Goal: Information Seeking & Learning: Find specific fact

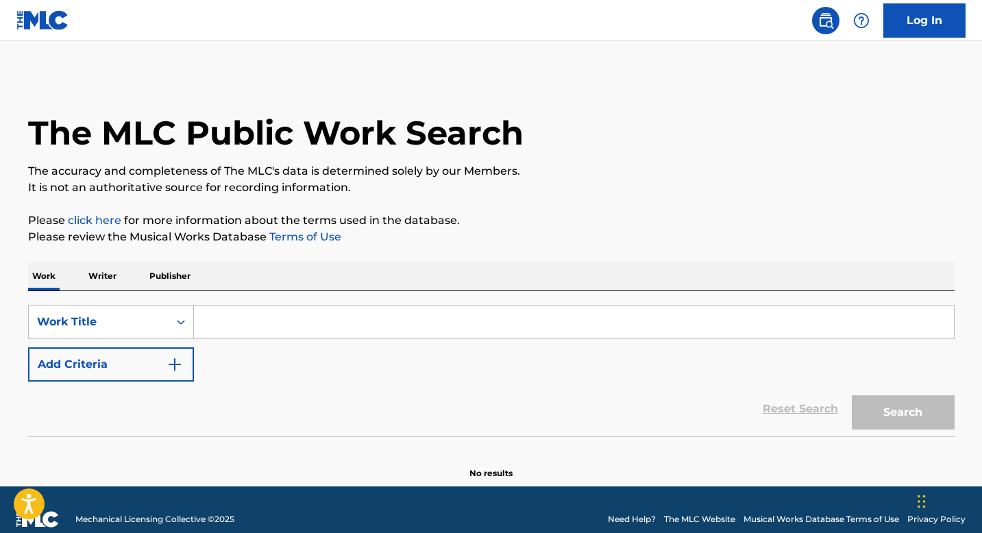
click at [222, 318] on input "Search Form" at bounding box center [574, 322] width 760 height 33
paste input ""ISWC: T0702408067 Title: I M SO EXCITED\t Artists: Sound Of Legend GMR: SESEAC…"
type input ""ISWC: T0702408067 Title: I M SO EXCITED\t Artists: Sound Of Legend GMR: SESEAC…"
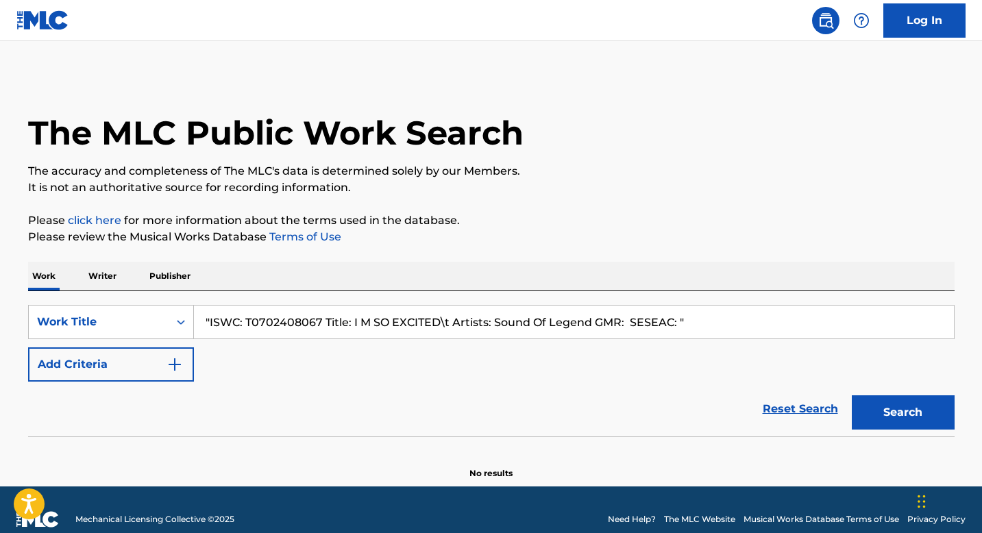
click at [285, 317] on input ""ISWC: T0702408067 Title: I M SO EXCITED\t Artists: Sound Of Legend GMR: SESEAC…" at bounding box center [574, 322] width 760 height 33
click at [534, 319] on input ""ISWC: T0702408067 Title: I M SO EXCITED\t Artists: Sound Of Legend GMR: SESEAC…" at bounding box center [574, 322] width 760 height 33
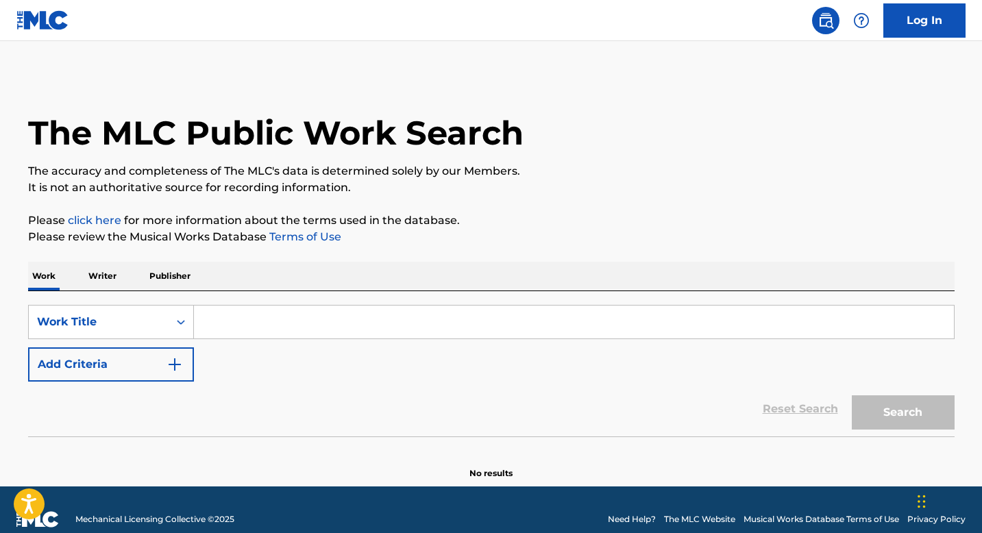
paste input "T0702408067"
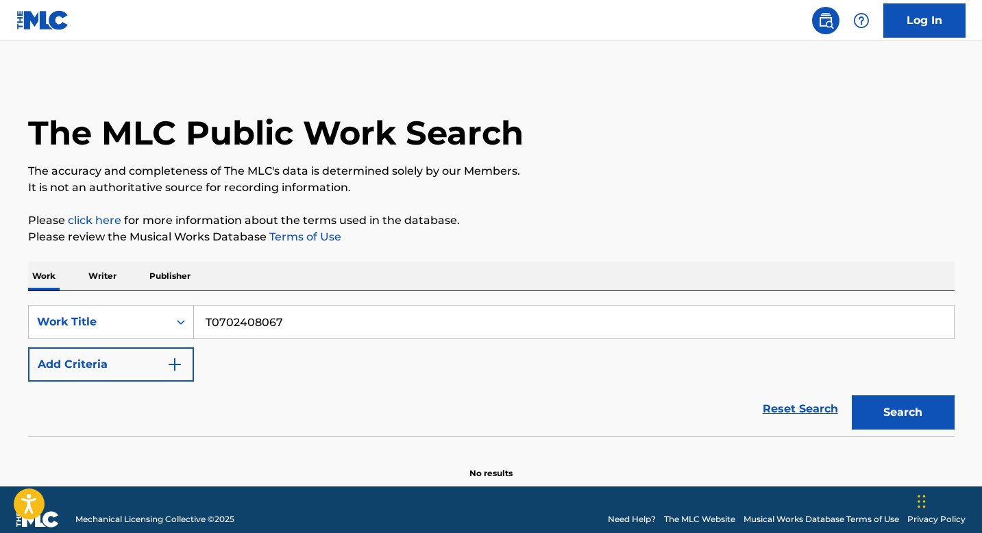
type input "T0702408067"
click at [885, 408] on button "Search" at bounding box center [903, 412] width 103 height 34
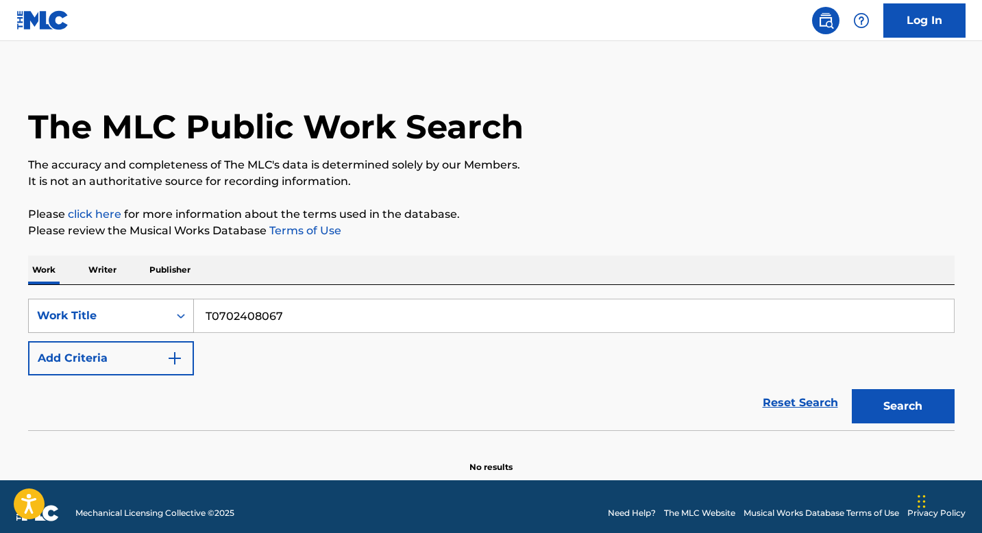
click at [173, 333] on div "Work Title" at bounding box center [111, 316] width 166 height 34
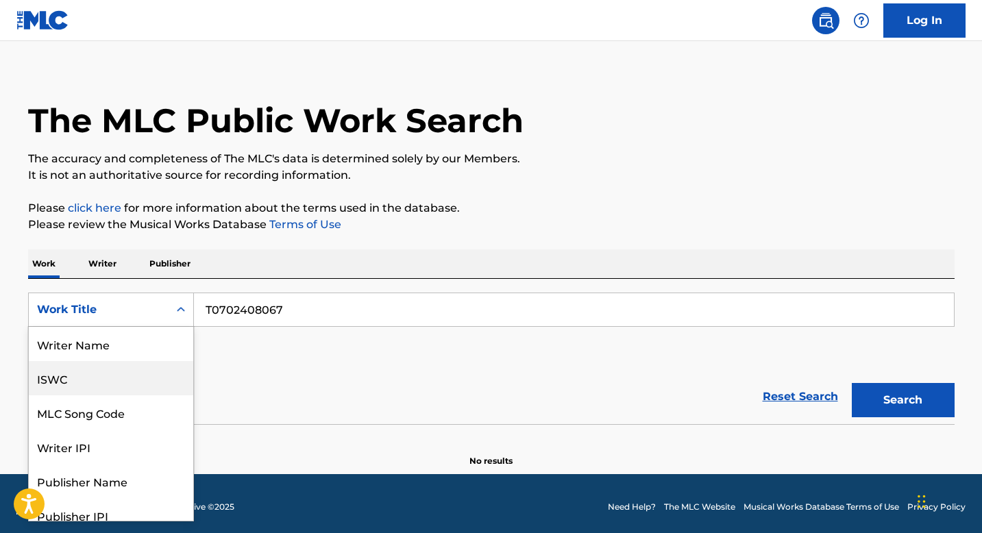
click at [127, 376] on div "ISWC" at bounding box center [111, 378] width 164 height 34
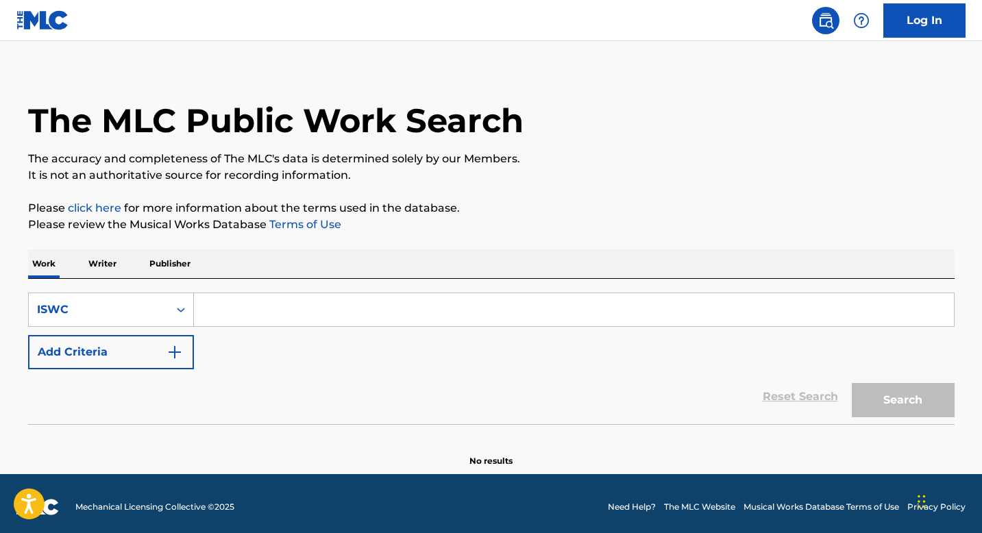
click at [299, 314] on input "Search Form" at bounding box center [574, 309] width 760 height 33
paste input "T0702408067"
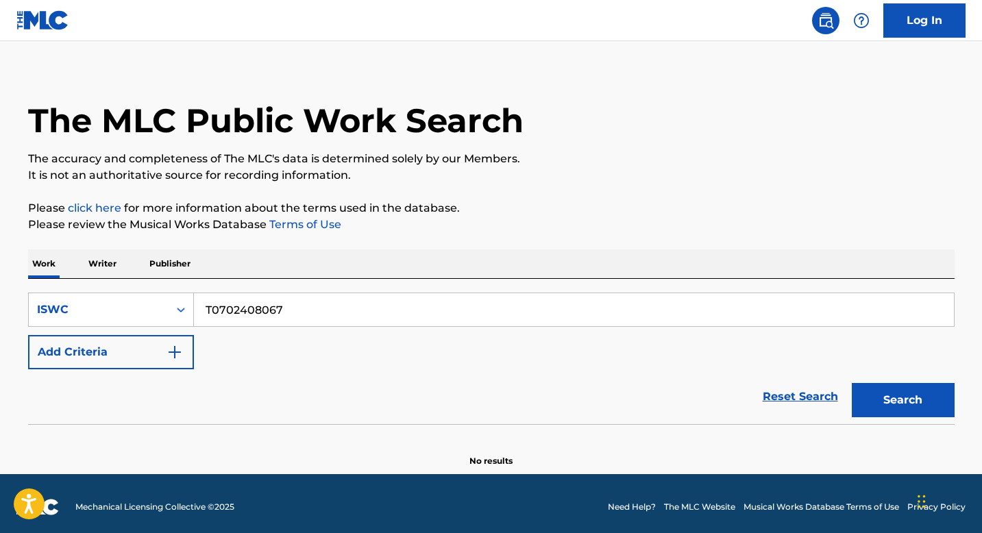
type input "T0702408067"
click at [920, 390] on button "Search" at bounding box center [903, 400] width 103 height 34
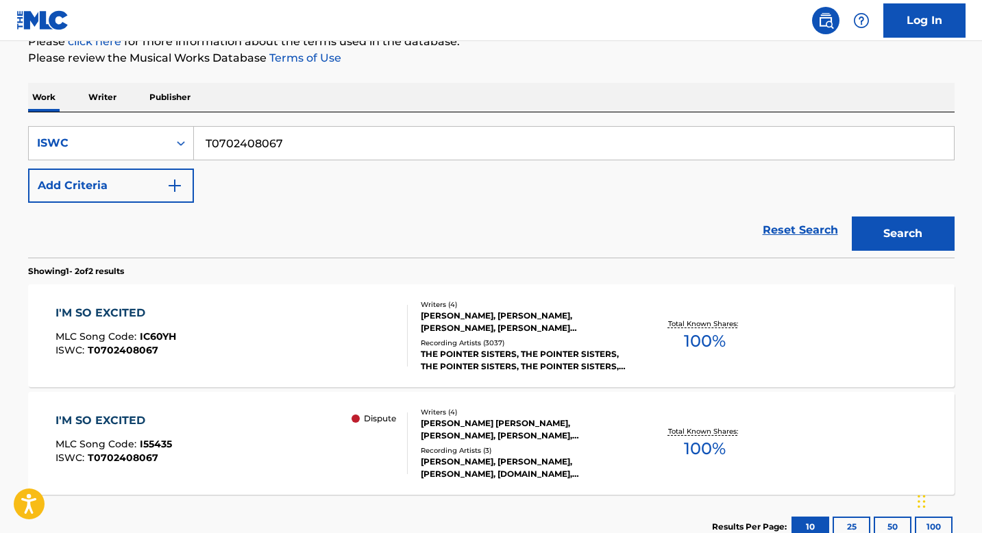
scroll to position [180, 0]
click at [300, 356] on div "I'M SO EXCITED MLC Song Code : IC60YH ISWC : T0702408067" at bounding box center [232, 335] width 352 height 62
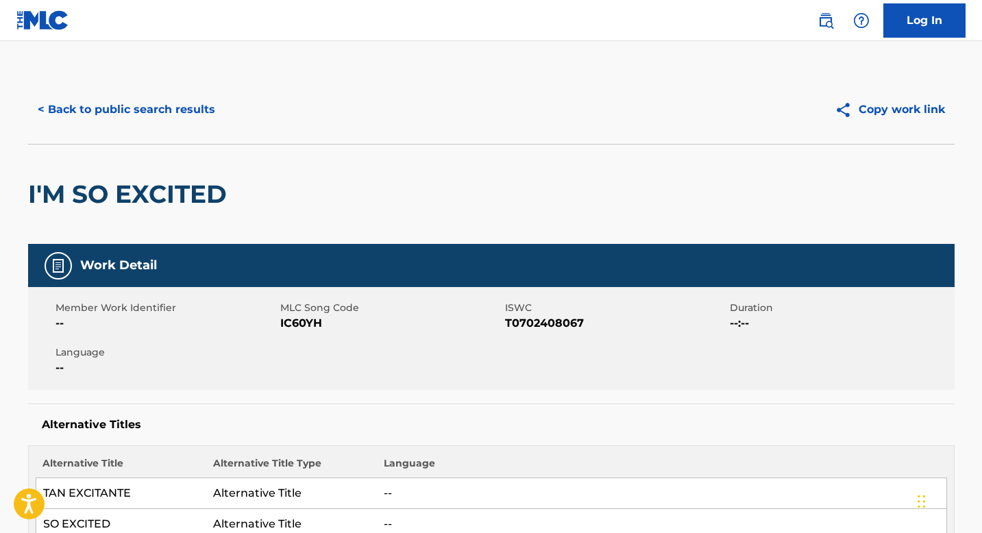
click at [103, 115] on button "< Back to public search results" at bounding box center [126, 110] width 197 height 34
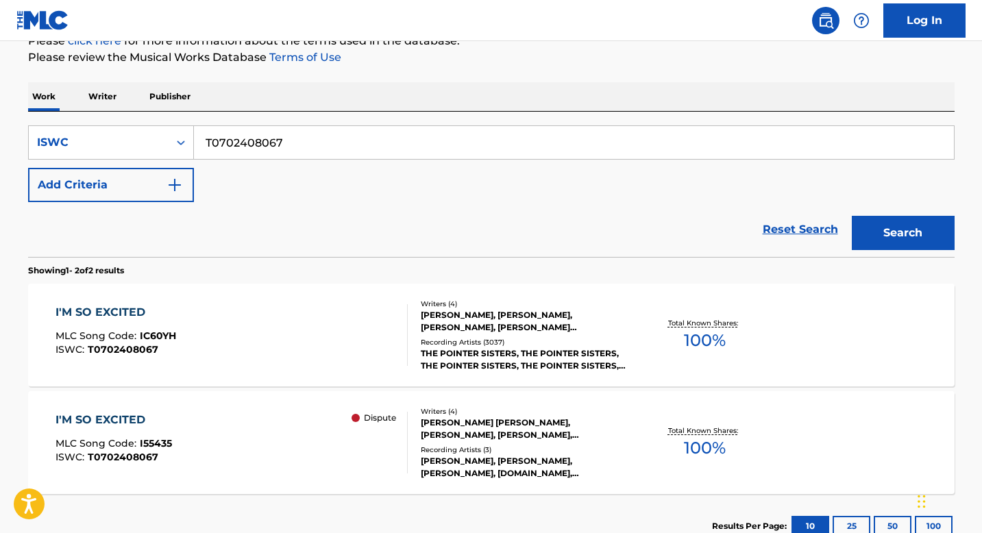
scroll to position [278, 0]
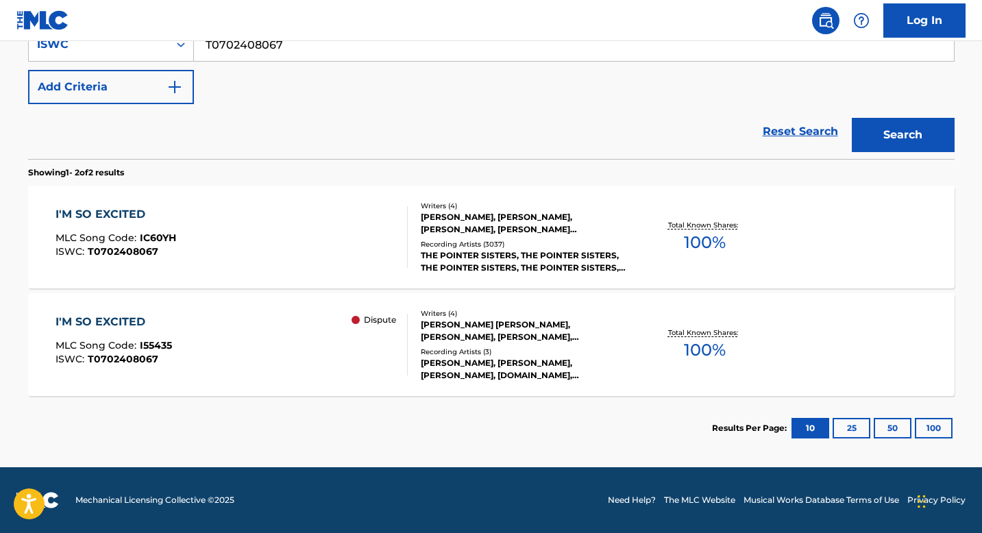
click at [249, 320] on div "I'M SO EXCITED MLC Song Code : I55435 ISWC : T0702408067 Dispute" at bounding box center [232, 345] width 352 height 62
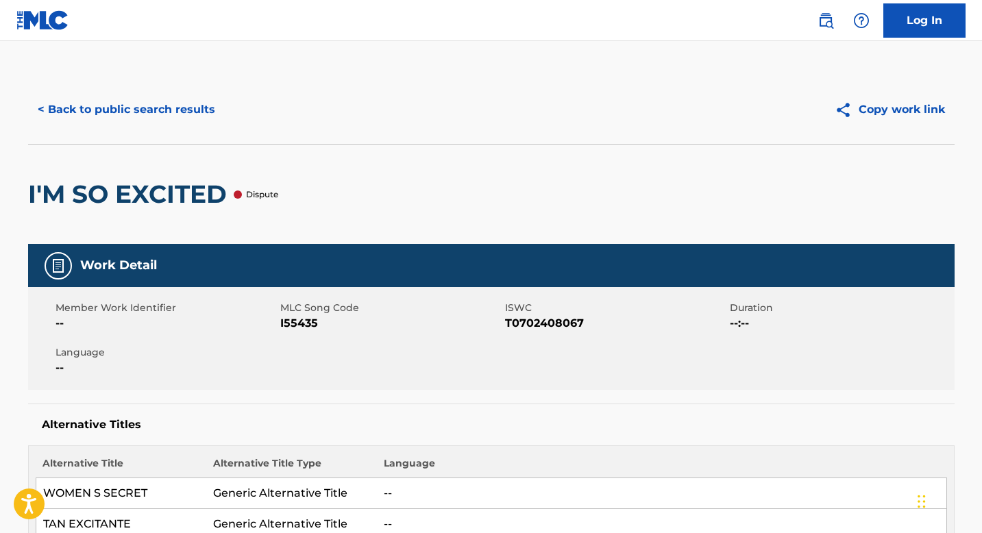
click at [131, 109] on button "< Back to public search results" at bounding box center [126, 110] width 197 height 34
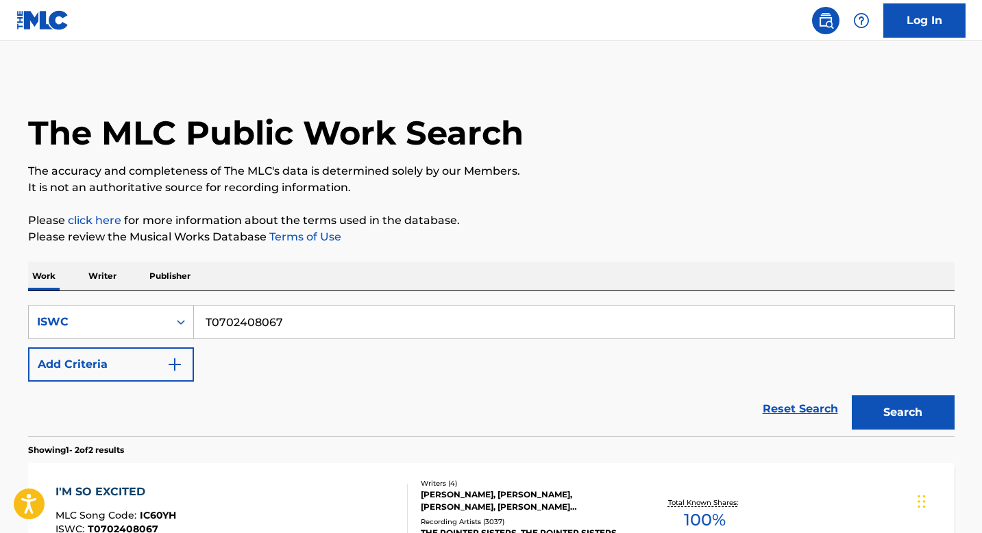
scroll to position [242, 0]
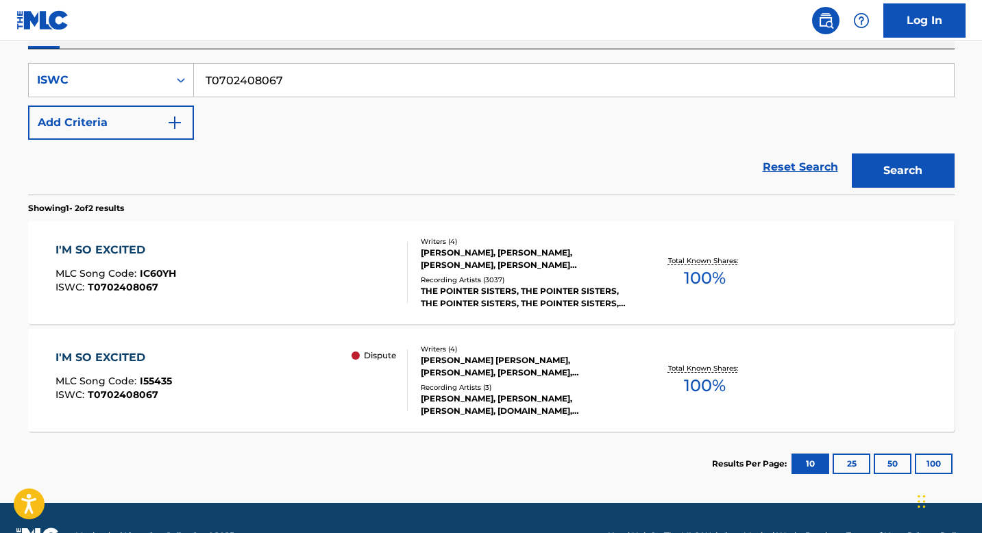
click at [348, 80] on input "T0702408067" at bounding box center [574, 80] width 760 height 33
paste input ""ISWC: T9179631664 Title: Peanut Butter Jelly Artists: T.I. GMR: SESEAC: ""
type input ""ISWC: T9179631664 Title: Peanut Butter Jelly Artists: T.I. GMR: SESEAC: ""
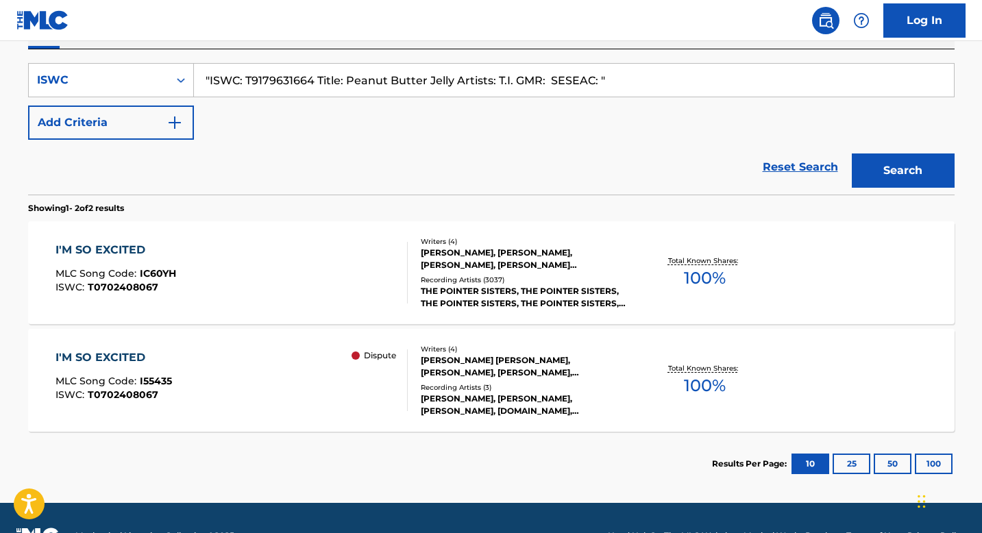
click at [295, 83] on input ""ISWC: T9179631664 Title: Peanut Butter Jelly Artists: T.I. GMR: SESEAC: "" at bounding box center [574, 80] width 760 height 33
click at [639, 86] on input ""ISWC: T9179631664 Title: Peanut Butter Jelly Artists: T.I. GMR: SESEAC: "" at bounding box center [574, 80] width 760 height 33
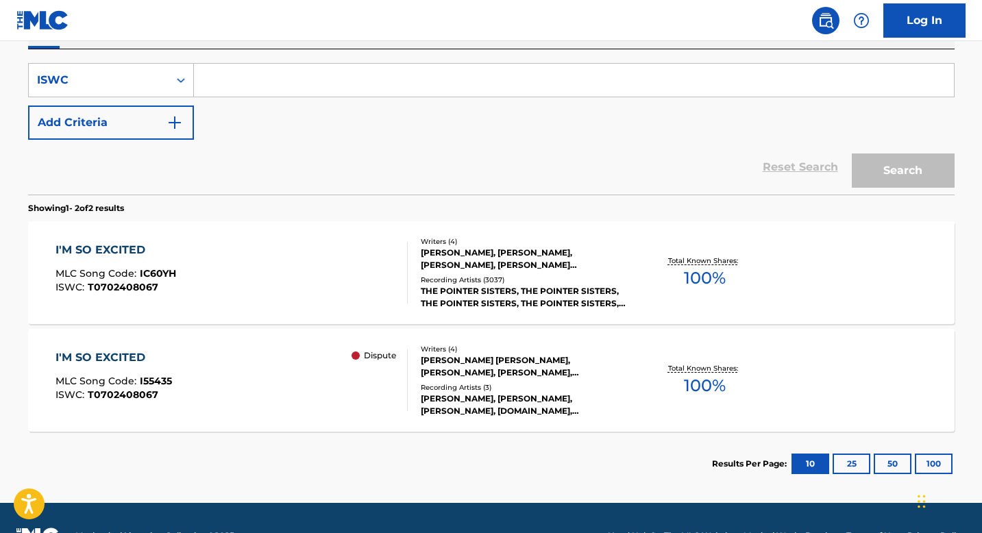
paste input "T9179631664"
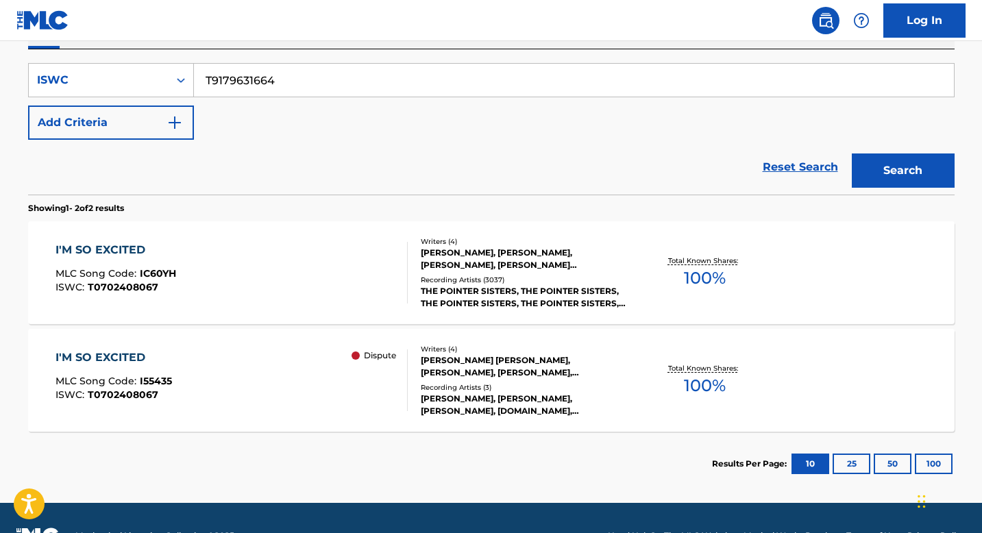
type input "T9179631664"
click at [909, 162] on button "Search" at bounding box center [903, 170] width 103 height 34
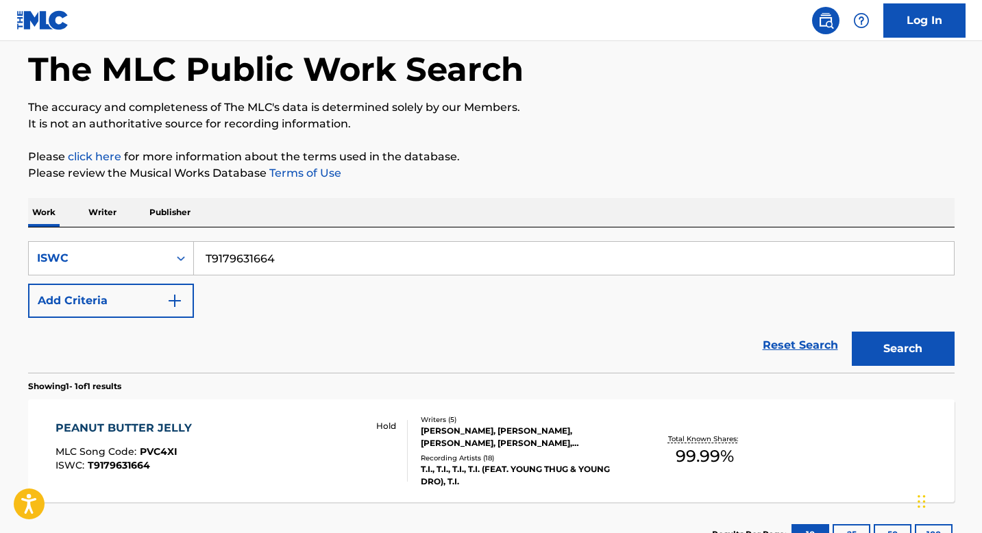
scroll to position [170, 0]
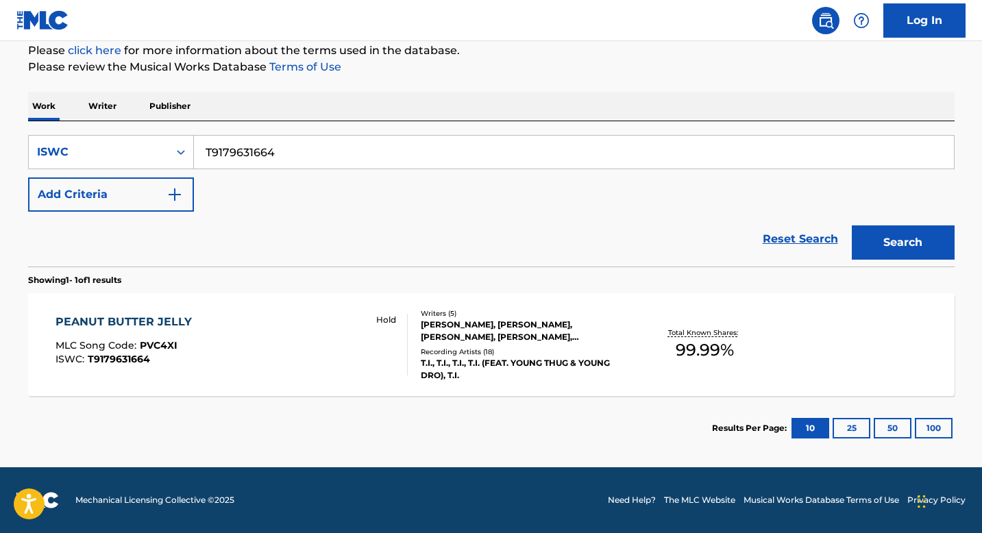
click at [294, 321] on div "PEANUT BUTTER JELLY MLC Song Code : PVC4XI ISWC : T9179631664 Hold" at bounding box center [232, 345] width 352 height 62
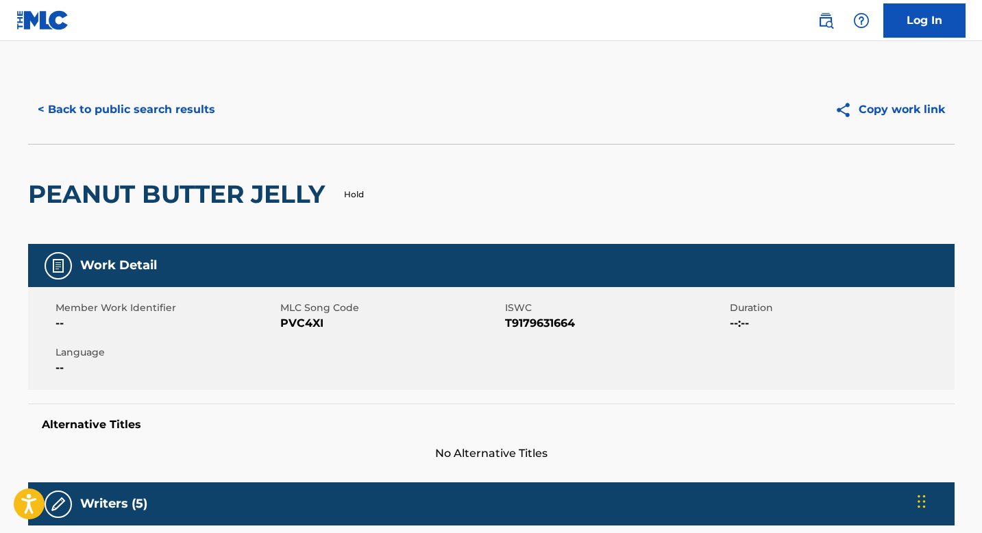
click at [92, 106] on button "< Back to public search results" at bounding box center [126, 110] width 197 height 34
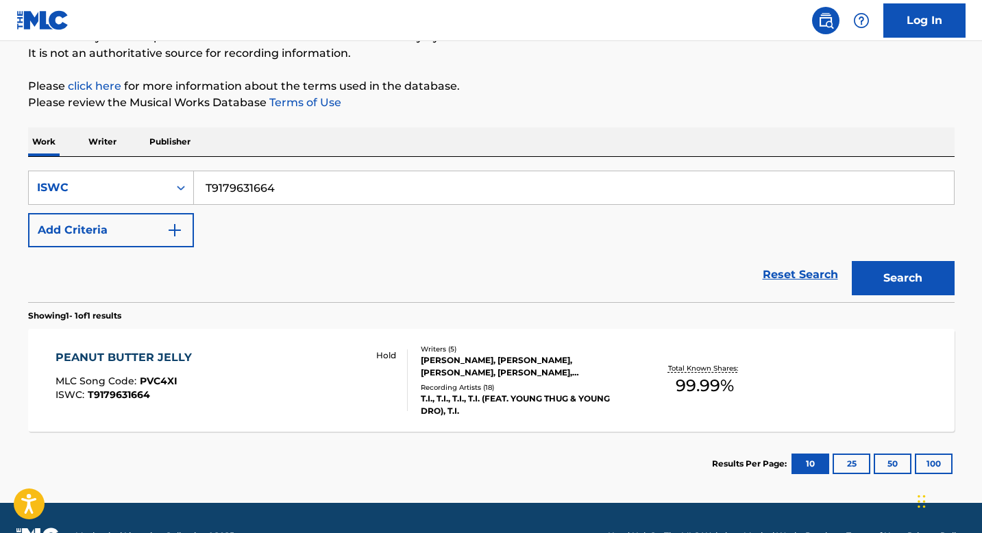
click at [282, 195] on input "T9179631664" at bounding box center [574, 187] width 760 height 33
paste input ""ISWC: T9204805710, T9232037502 Title: SAFE Artists: Nico Santos GMR: SESEAC: ""
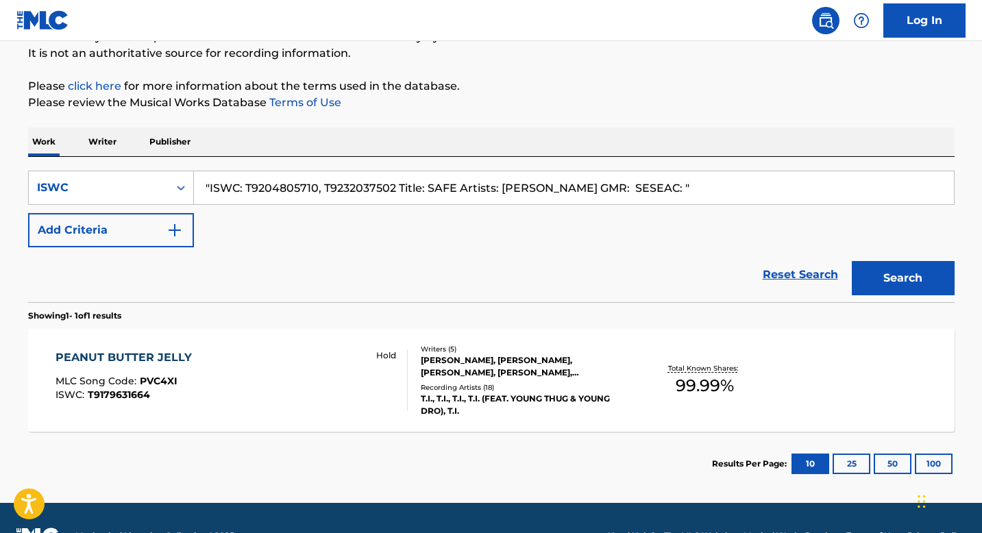
click at [277, 192] on input ""ISWC: T9204805710, T9232037502 Title: SAFE Artists: Nico Santos GMR: SESEAC: "" at bounding box center [574, 187] width 760 height 33
paste input ""ISWC: T9204805710, T9232037502 Title: SAFE Artists: Nico Santos GMR: SESEAC: ""
type input ""ISWC: "ISWC: T9204805710, T9232037502 Title: SAFE Artists: Nico Santos GMR: SE…"
click at [335, 190] on input ""ISWC: "ISWC: T9204805710, T9232037502 Title: SAFE Artists: Nico Santos GMR: SE…" at bounding box center [574, 187] width 760 height 33
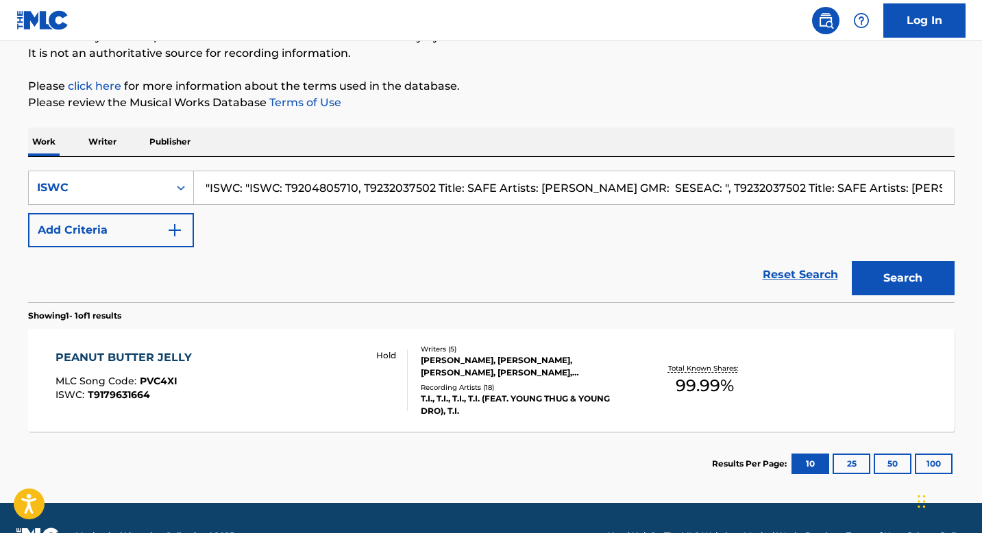
click at [335, 190] on input ""ISWC: "ISWC: T9204805710, T9232037502 Title: SAFE Artists: Nico Santos GMR: SE…" at bounding box center [574, 187] width 760 height 33
click at [547, 177] on input ""ISWC: "ISWC: T9204805710, T9232037502 Title: SAFE Artists: Nico Santos GMR: SE…" at bounding box center [574, 187] width 760 height 33
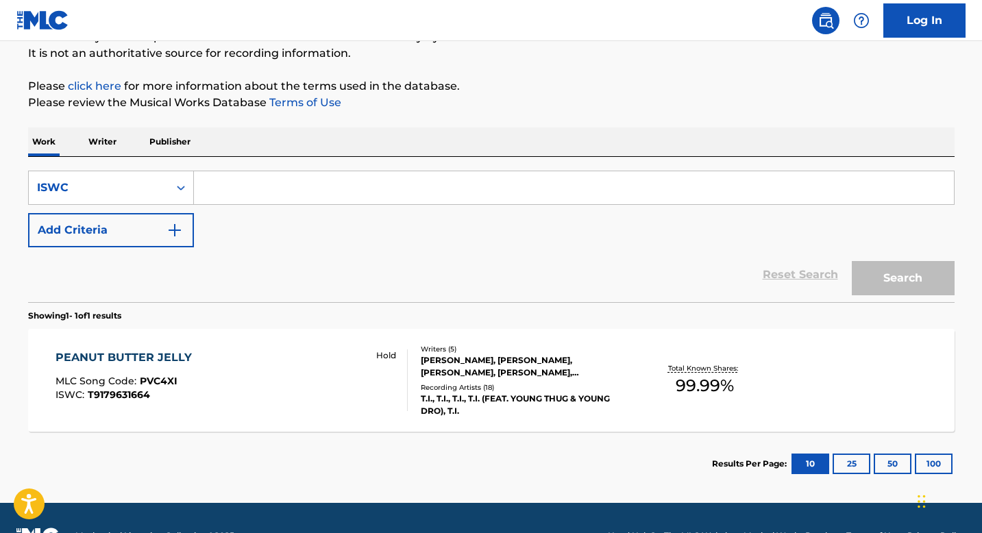
paste input "T9204805710"
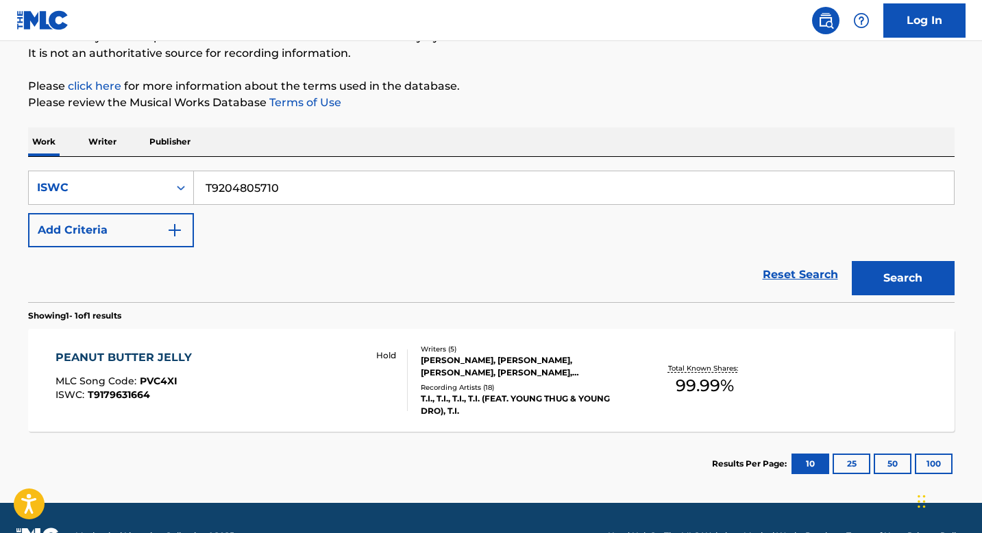
click at [902, 273] on button "Search" at bounding box center [903, 278] width 103 height 34
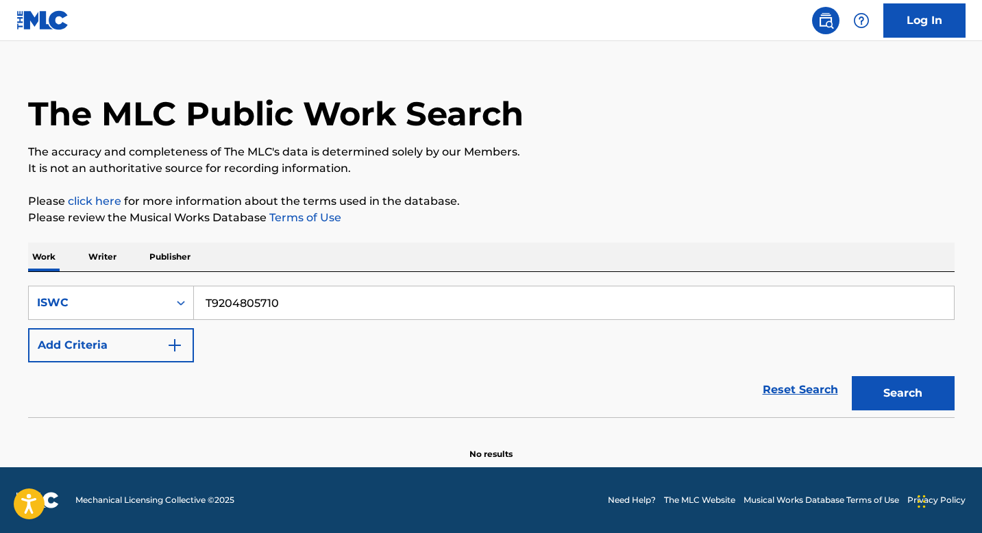
scroll to position [19, 0]
click at [319, 304] on input "T9204805710" at bounding box center [574, 302] width 760 height 33
paste input ""ISWC: T9204805710, T9232037502 Title: SAFE Artists: Nico Santos GMR: SESEAC: ""
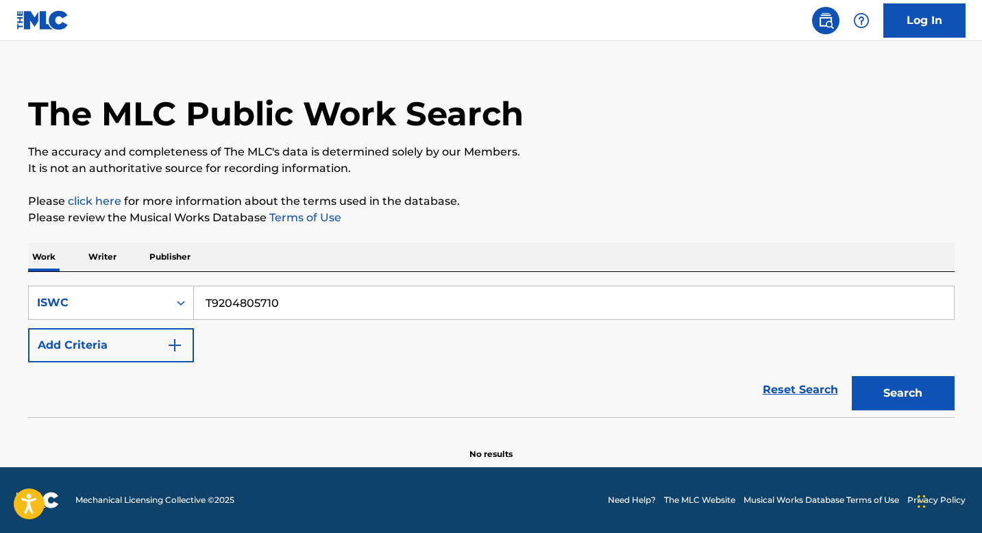
type input ""ISWC: T9204805710, T9232037502 Title: SAFE Artists: Nico Santos GMR: SESEAC: ""
click at [367, 301] on input ""ISWC: T9204805710, T9232037502 Title: SAFE Artists: Nico Santos GMR: SESEAC: "" at bounding box center [574, 302] width 760 height 33
click at [714, 308] on input ""ISWC: T9204805710, T9232037502 Title: SAFE Artists: Nico Santos GMR: SESEAC: "" at bounding box center [574, 302] width 760 height 33
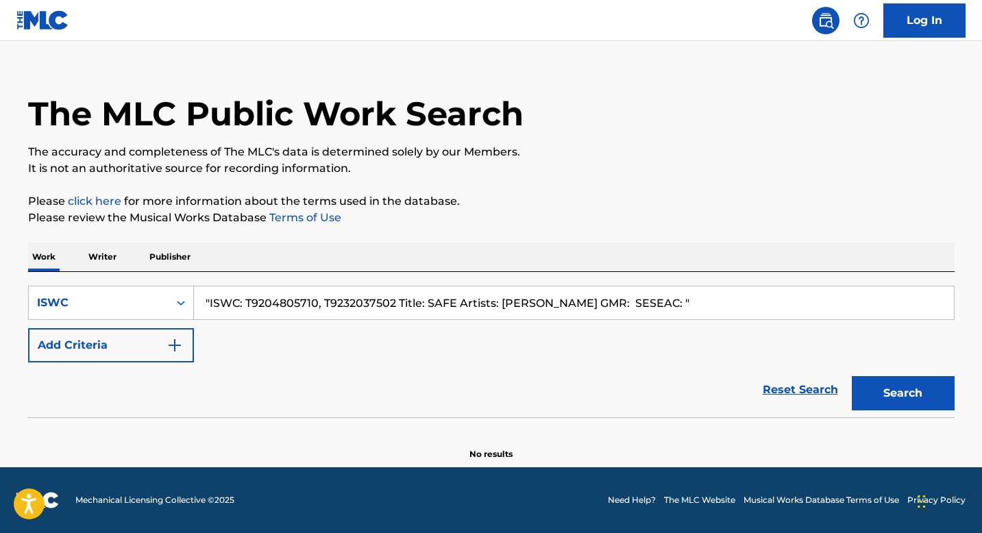
click at [714, 308] on input ""ISWC: T9204805710, T9232037502 Title: SAFE Artists: Nico Santos GMR: SESEAC: "" at bounding box center [574, 302] width 760 height 33
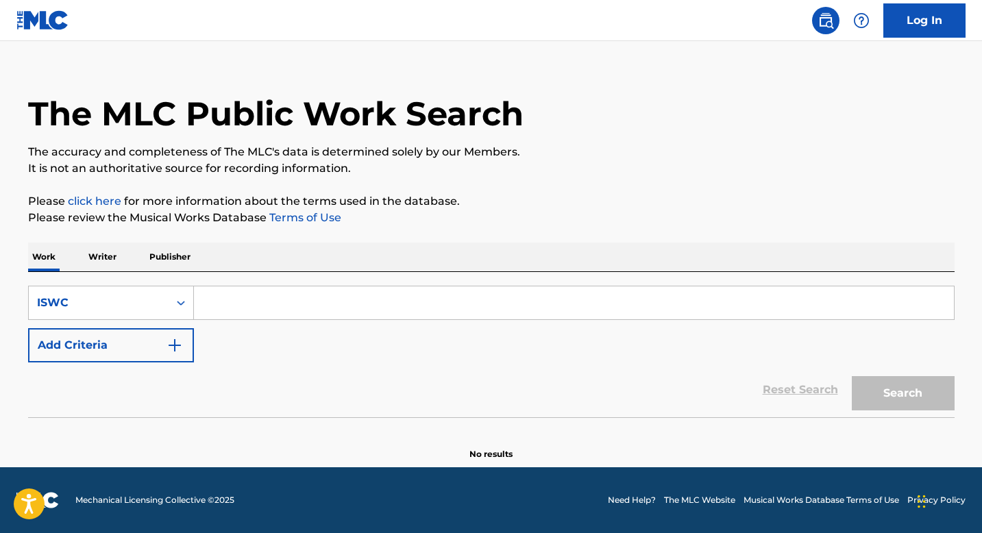
paste input "T9232037502"
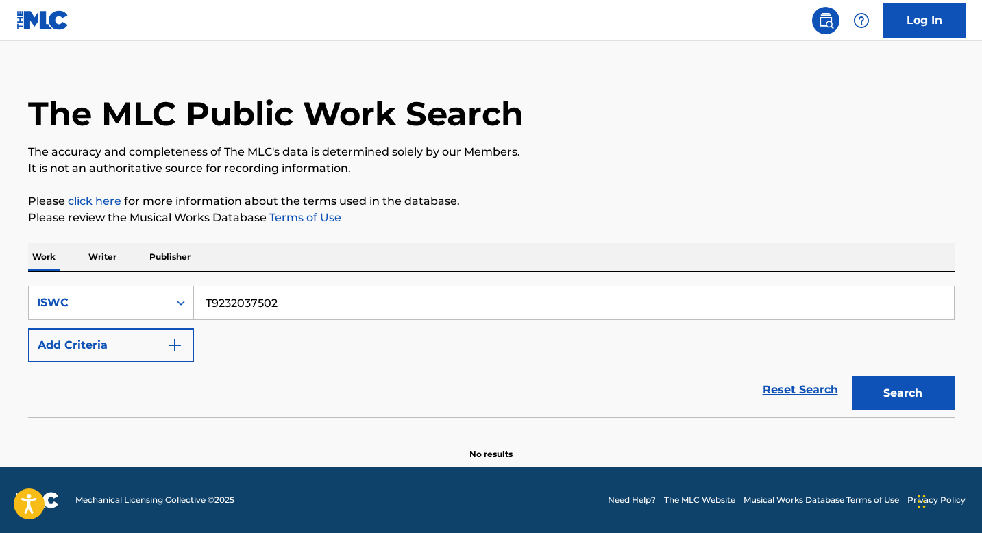
click at [909, 402] on button "Search" at bounding box center [903, 393] width 103 height 34
click at [288, 308] on input "T9232037502" at bounding box center [574, 302] width 760 height 33
paste input ""ISWC: T9204805710, T9232037502 Title: SAFE Artists: Nico Santos GMR: SESEAC: ""
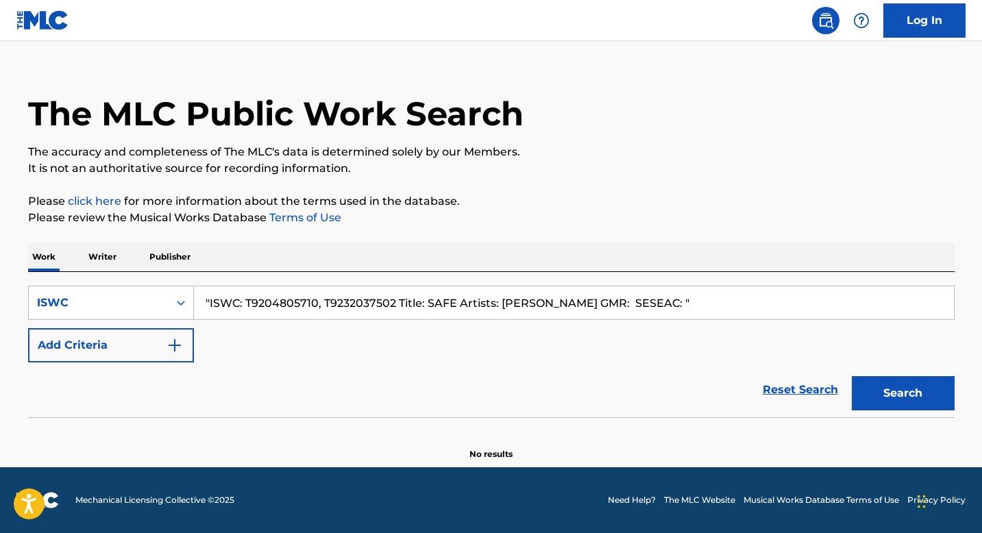
click at [283, 304] on input ""ISWC: T9204805710, T9232037502 Title: SAFE Artists: Nico Santos GMR: SESEAC: "" at bounding box center [574, 302] width 760 height 33
type input ""ISWC: T9204805710, T9232037502 Title: SAFE Artists: Nico Santos GMR: SESEAC: ""
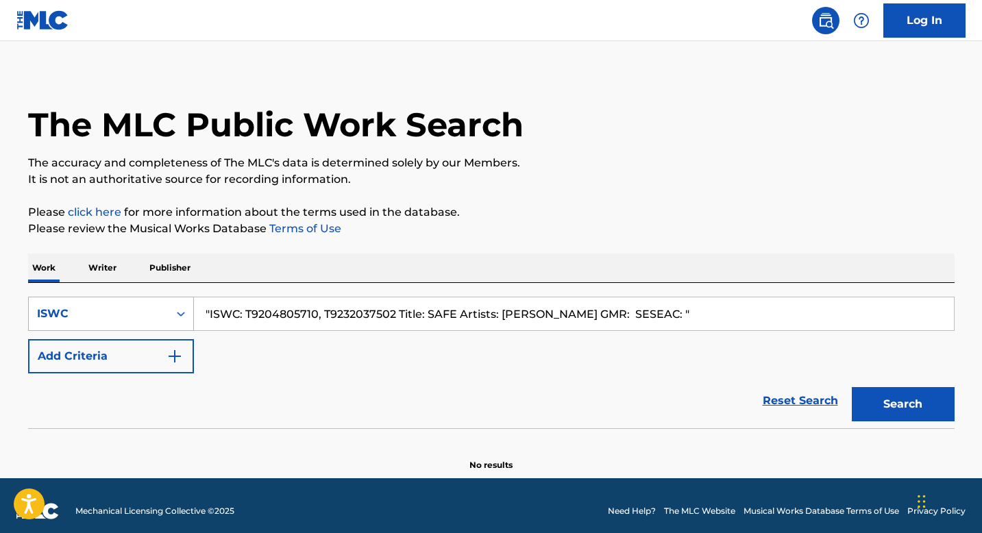
click at [186, 317] on icon "Search Form" at bounding box center [181, 314] width 14 height 14
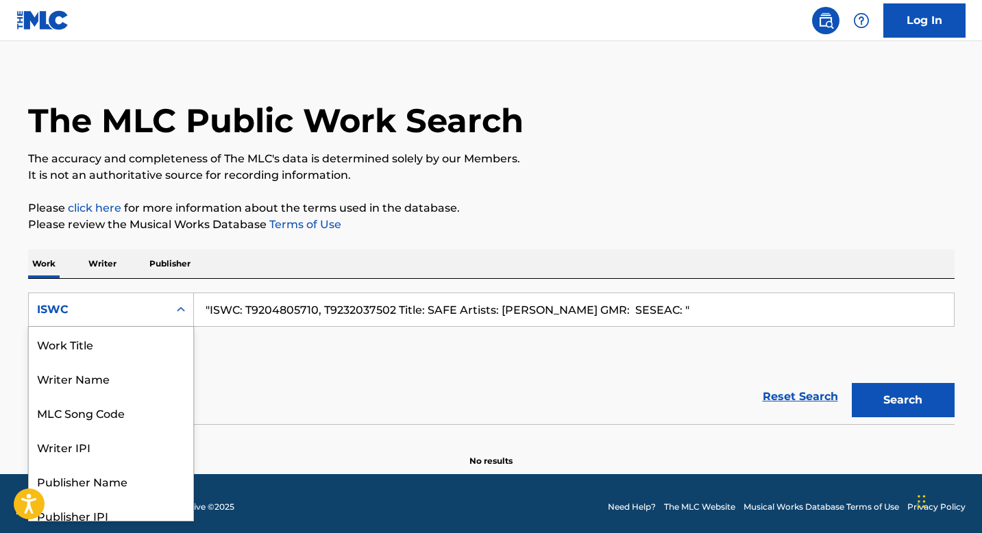
scroll to position [69, 0]
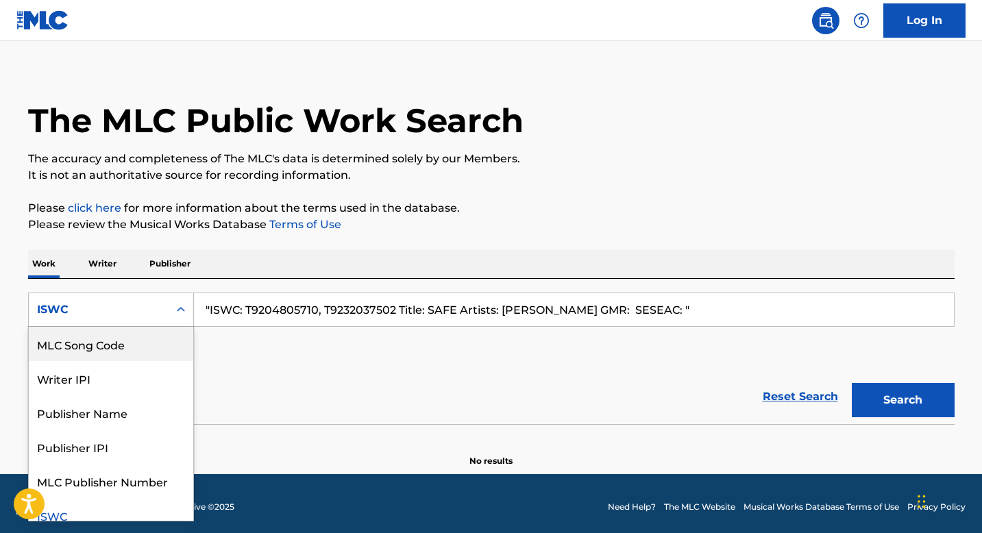
click at [160, 347] on div "MLC Song Code" at bounding box center [111, 344] width 164 height 34
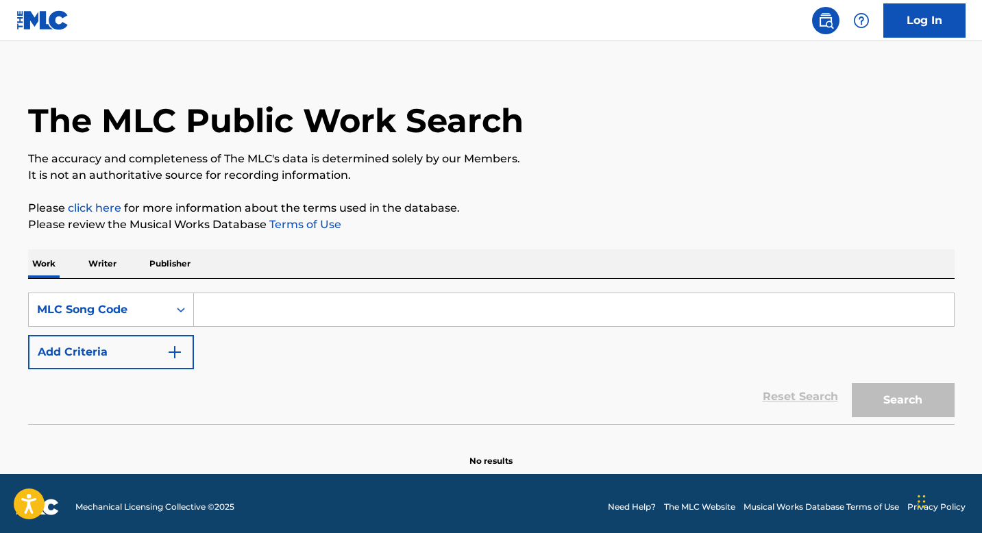
click at [235, 306] on input "Search Form" at bounding box center [574, 309] width 760 height 33
paste input "SV7N14"
type input "SV7N14"
click at [883, 399] on button "Search" at bounding box center [903, 400] width 103 height 34
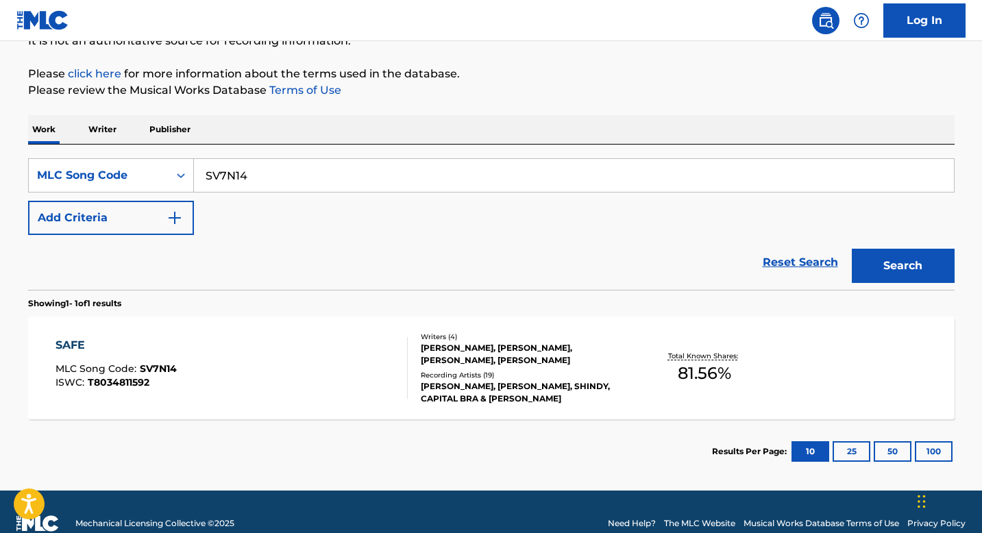
scroll to position [152, 0]
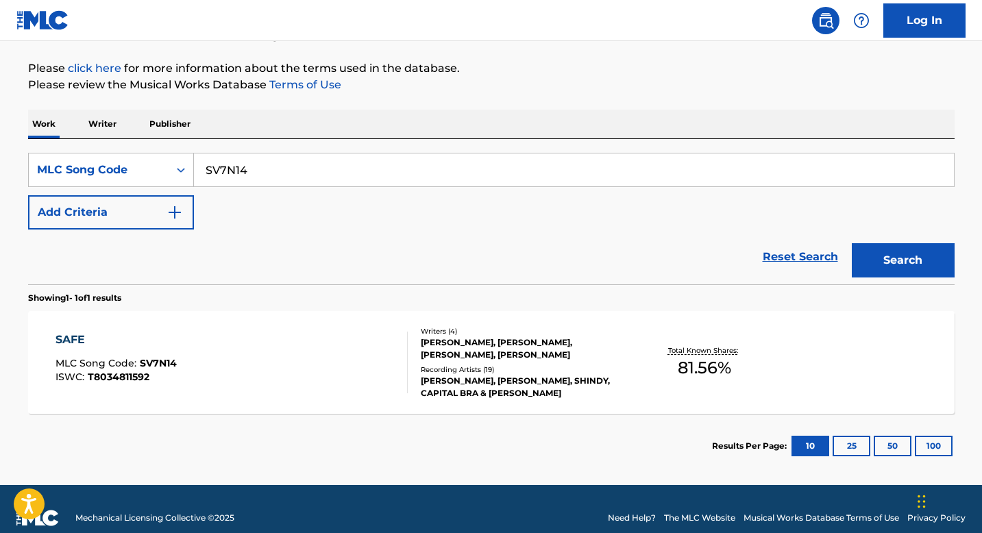
click at [308, 333] on div "SAFE MLC Song Code : SV7N14 ISWC : T8034811592" at bounding box center [232, 363] width 352 height 62
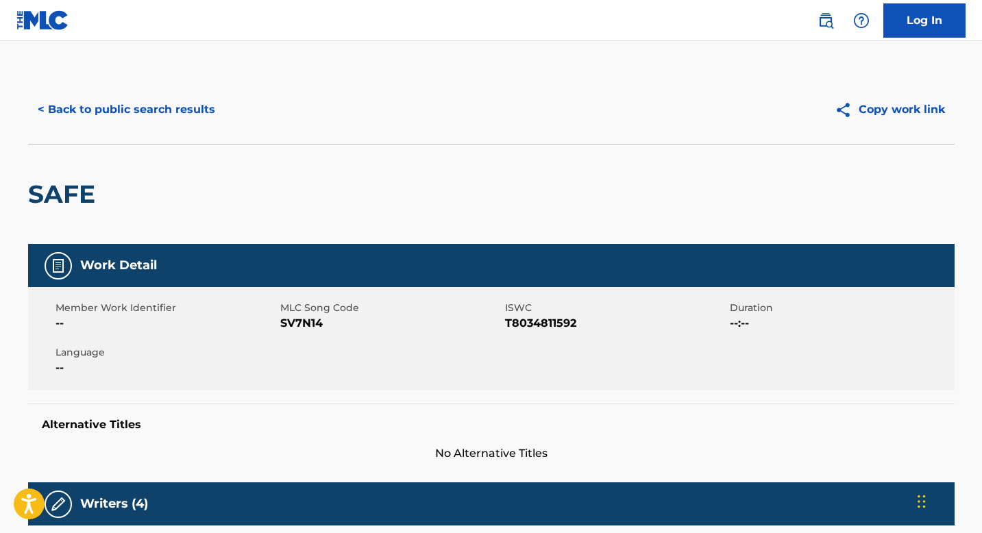
click at [143, 111] on button "< Back to public search results" at bounding box center [126, 110] width 197 height 34
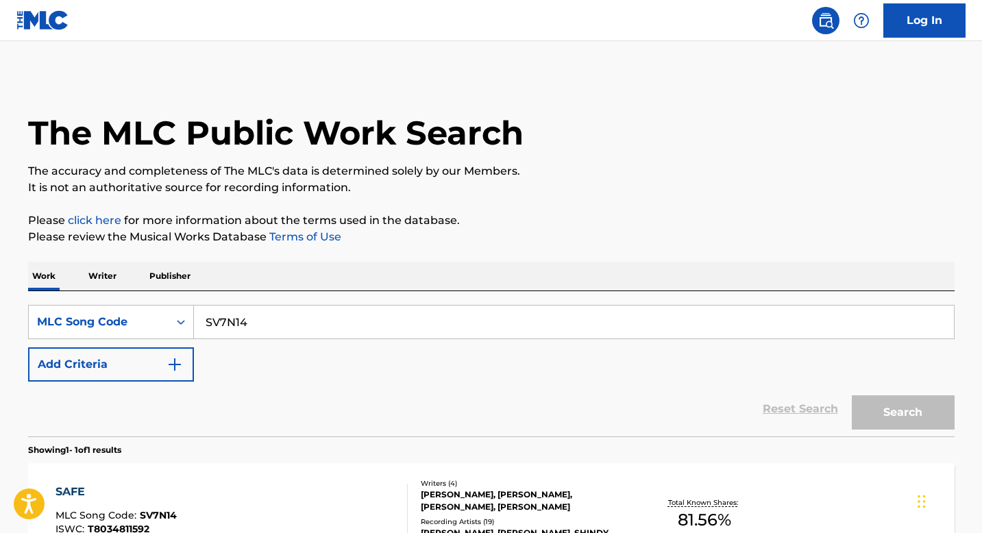
scroll to position [134, 0]
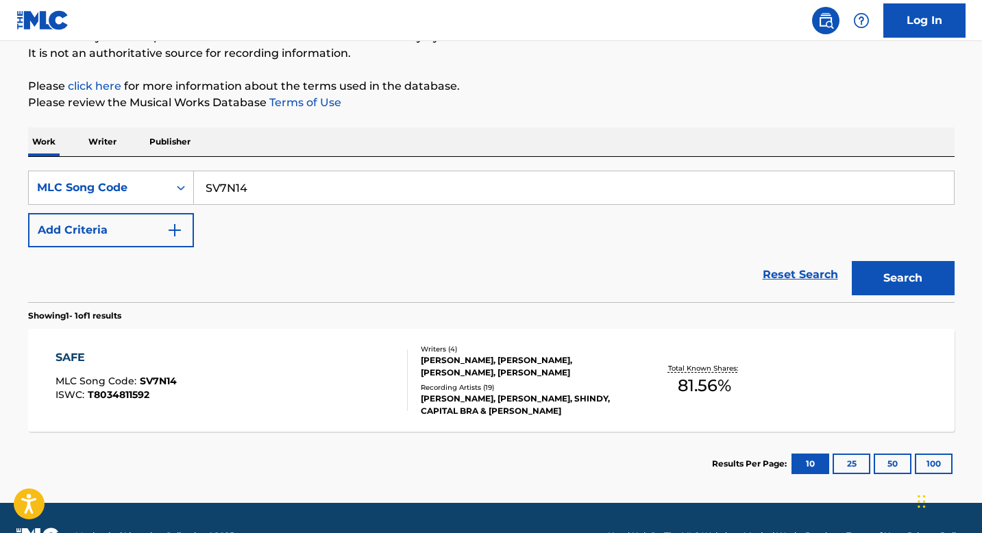
click at [260, 182] on input "SV7N14" at bounding box center [574, 187] width 760 height 33
click at [196, 182] on input "SV7N14" at bounding box center [574, 187] width 760 height 33
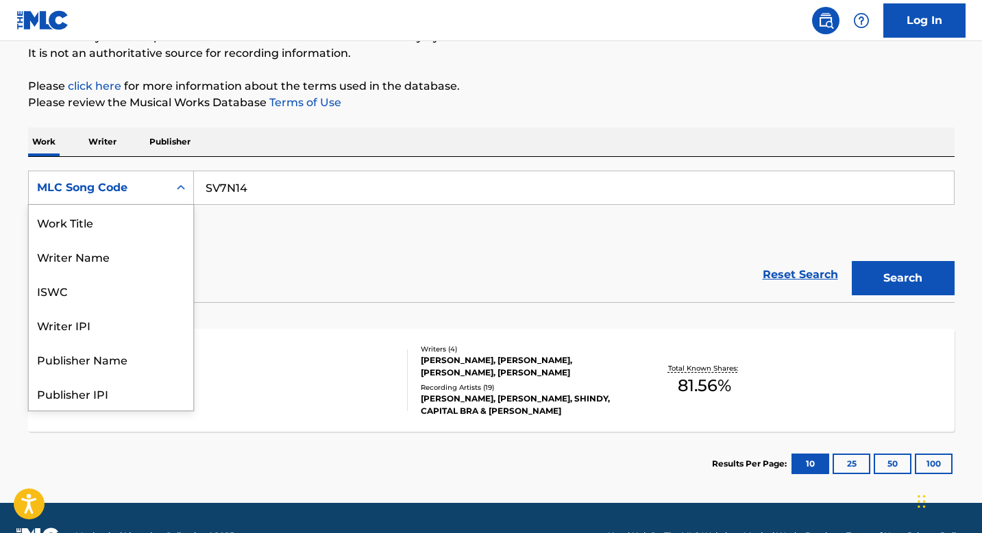
click at [166, 183] on div "MLC Song Code" at bounding box center [99, 188] width 140 height 26
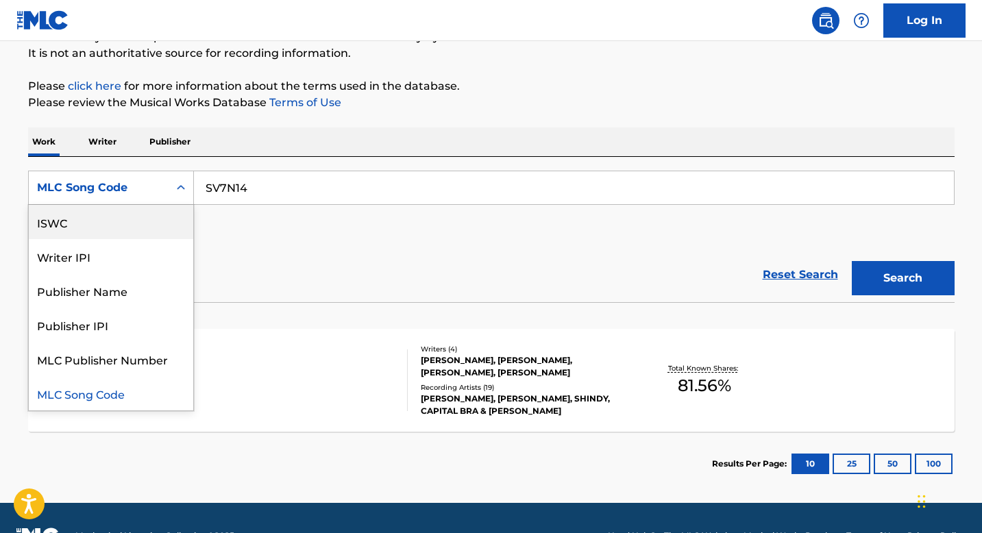
click at [138, 225] on div "ISWC" at bounding box center [111, 222] width 164 height 34
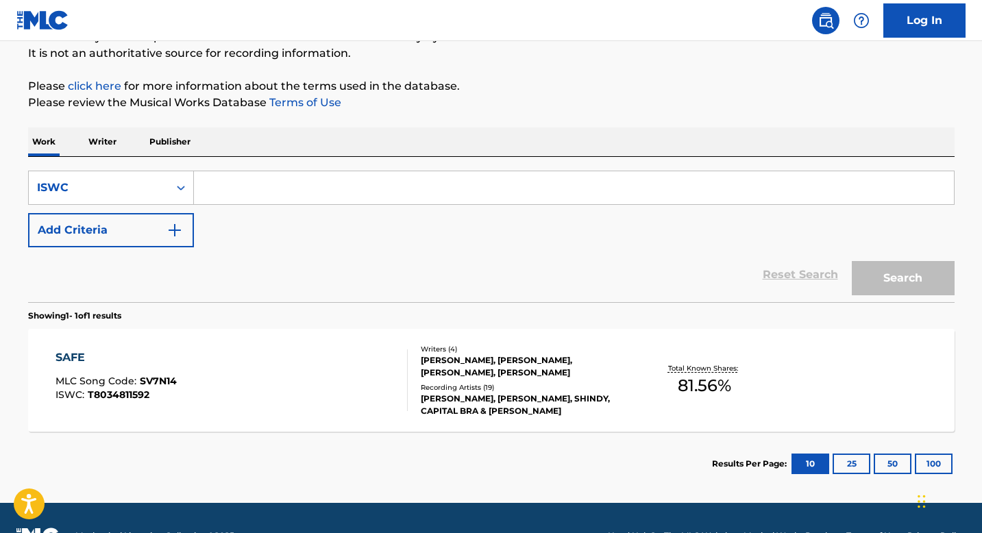
click at [251, 185] on input "Search Form" at bounding box center [574, 187] width 760 height 33
paste input ""ISWC: T9179631664 Title: Peanut Butter Jelly Artists: T.I. GMR: SESEAC: ""
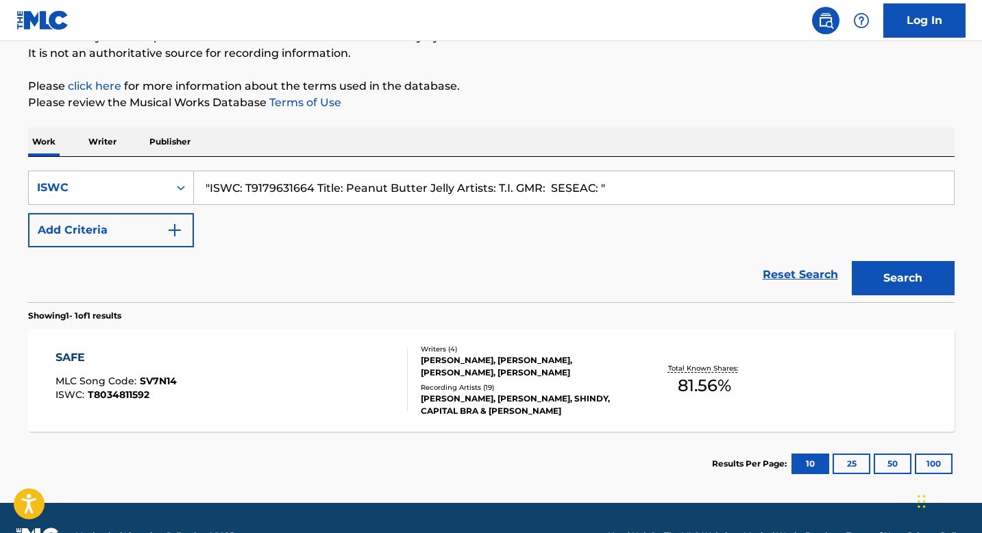
click at [284, 184] on input ""ISWC: T9179631664 Title: Peanut Butter Jelly Artists: T.I. GMR: SESEAC: "" at bounding box center [574, 187] width 760 height 33
paste input ""ISWC: T9179631664 Title: Peanut Butter Jelly Artists: T.I. GMR: SESEAC: ""
type input ""ISWC: "ISWC: T9179631664 Title: Peanut Butter Jelly Artists: T.I. GMR: SESEAC:…"
click at [336, 190] on input ""ISWC: "ISWC: T9179631664 Title: Peanut Butter Jelly Artists: T.I. GMR: SESEAC:…" at bounding box center [574, 187] width 760 height 33
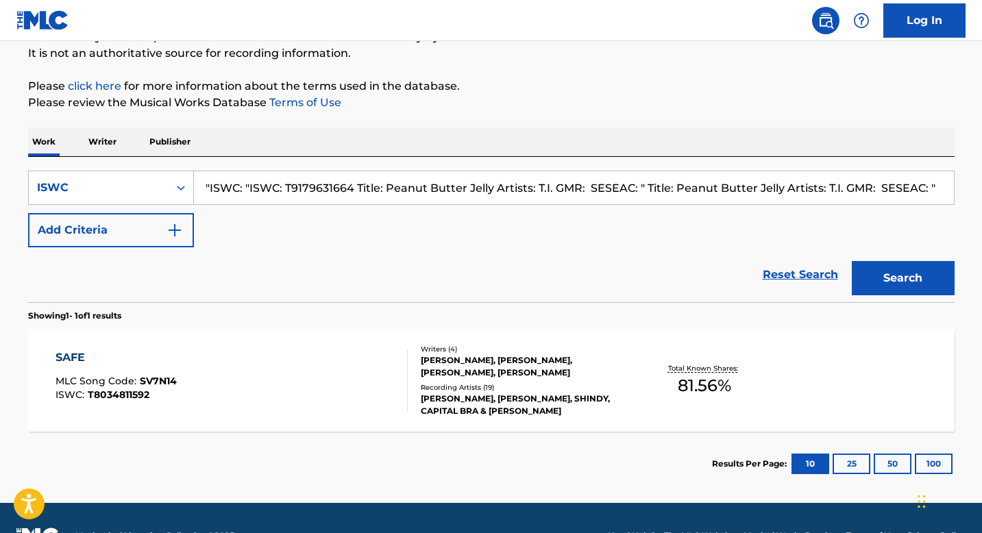
click at [336, 190] on input ""ISWC: "ISWC: T9179631664 Title: Peanut Butter Jelly Artists: T.I. GMR: SESEAC:…" at bounding box center [574, 187] width 760 height 33
click at [360, 186] on input ""ISWC: "ISWC: T9179631664 Title: Peanut Butter Jelly Artists: T.I. GMR: SESEAC:…" at bounding box center [574, 187] width 760 height 33
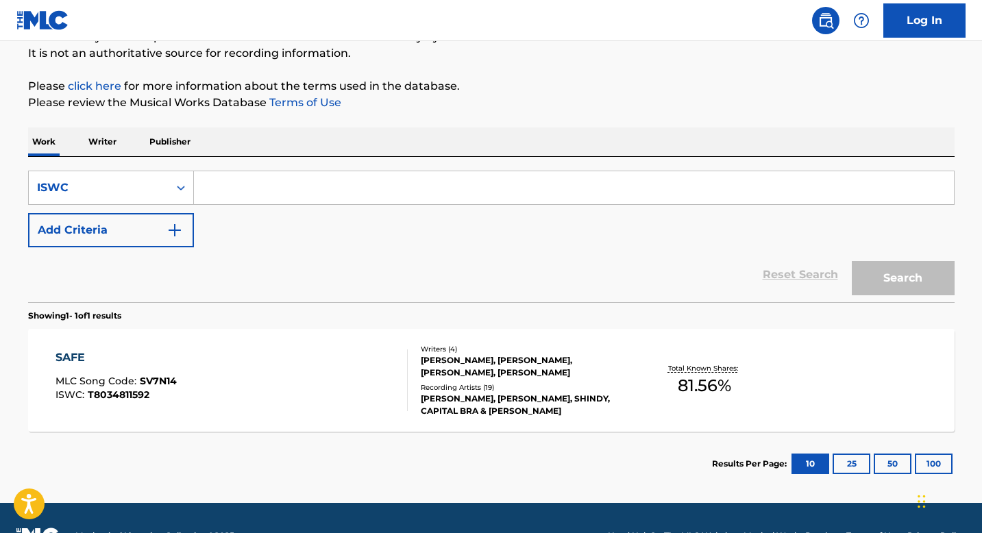
paste input "T9179631664"
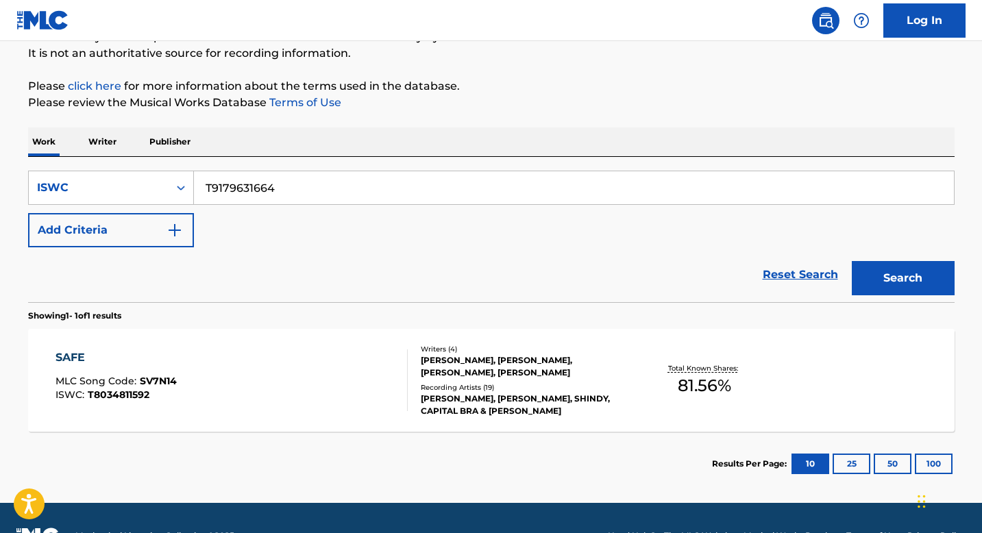
type input "T9179631664"
click at [922, 282] on button "Search" at bounding box center [903, 278] width 103 height 34
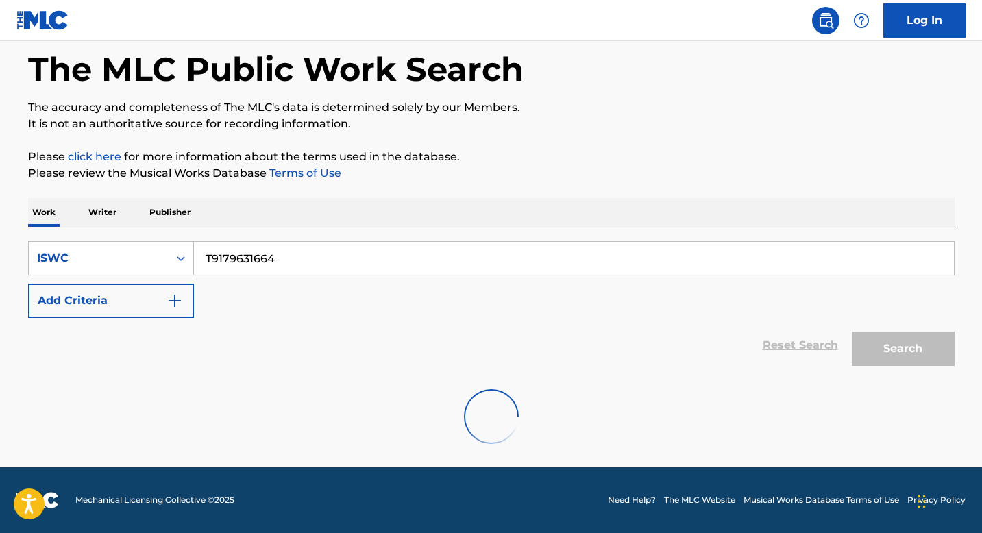
scroll to position [134, 0]
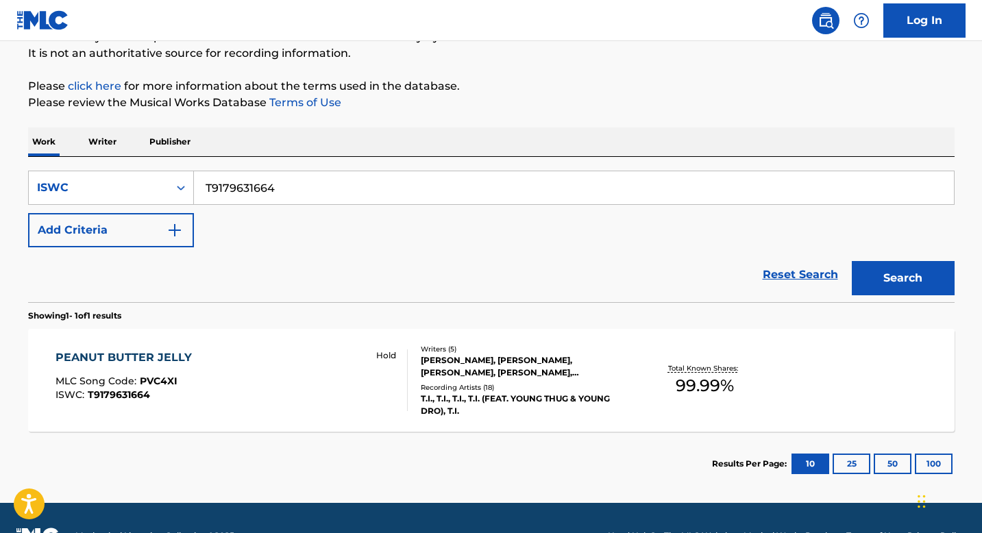
click at [337, 375] on div "PEANUT BUTTER JELLY MLC Song Code : PVC4XI ISWC : T9179631664 Hold" at bounding box center [232, 380] width 352 height 62
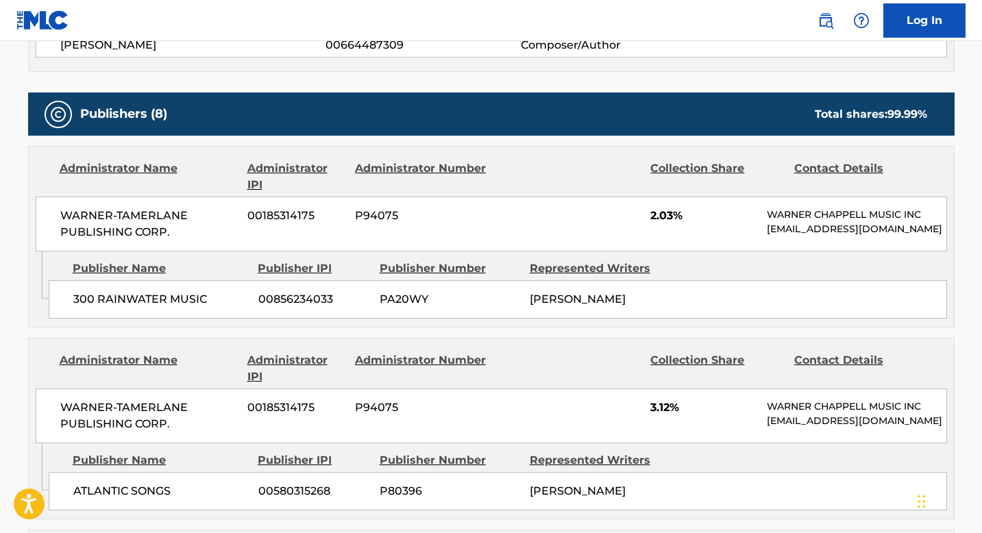
scroll to position [615, 0]
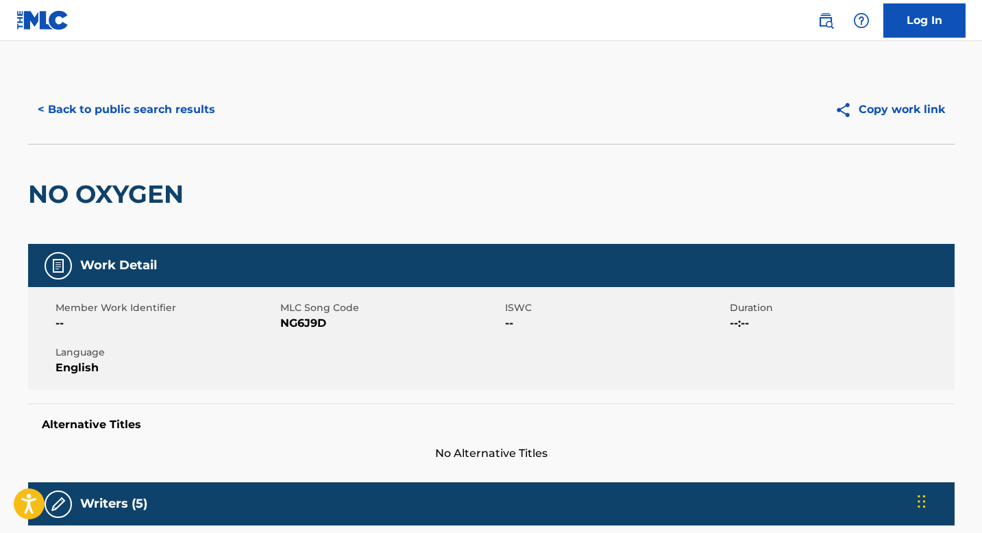
click at [158, 106] on button "< Back to public search results" at bounding box center [126, 110] width 197 height 34
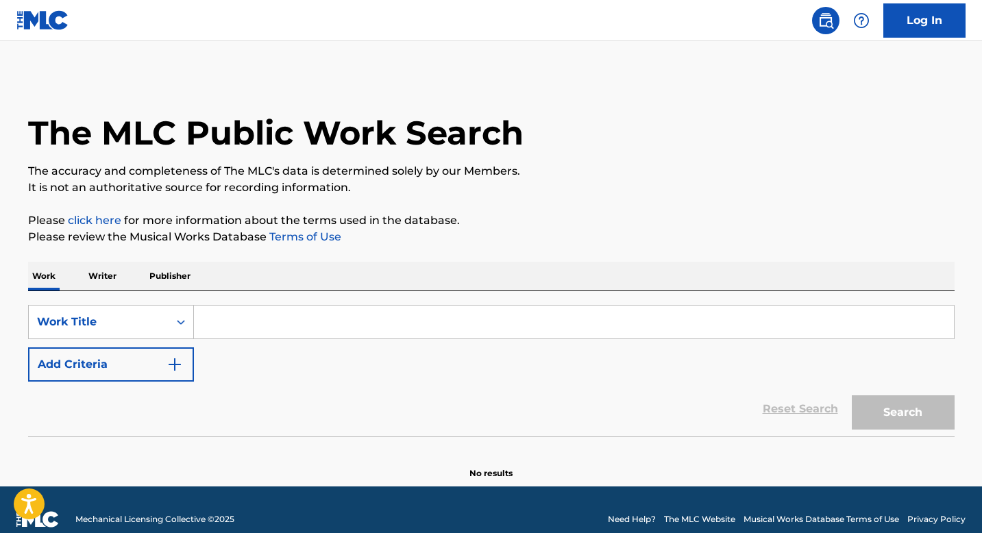
click at [272, 317] on input "Search Form" at bounding box center [574, 322] width 760 height 33
paste input "MAMMAS JUST A GIRL"
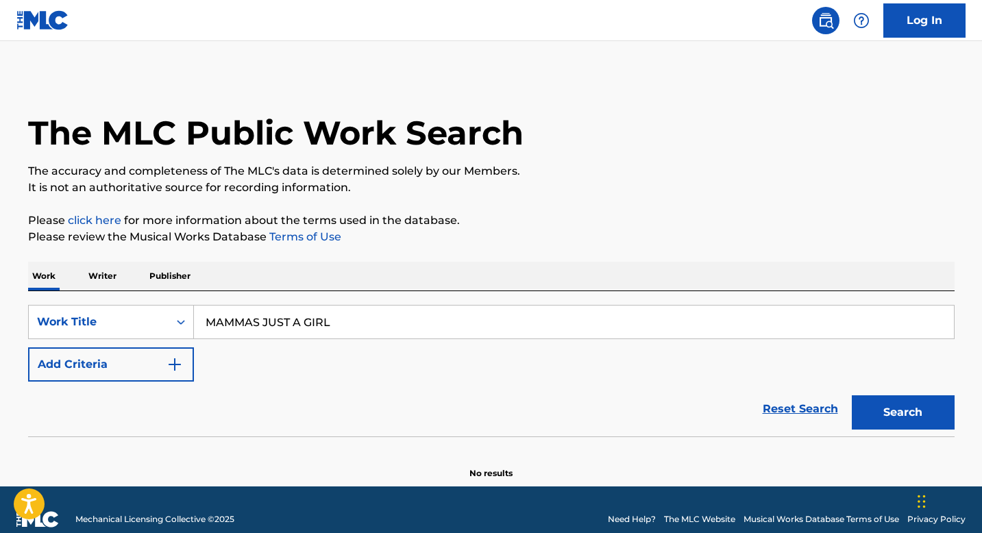
type input "MAMMAS JUST A GIRL"
click at [917, 419] on button "Search" at bounding box center [903, 412] width 103 height 34
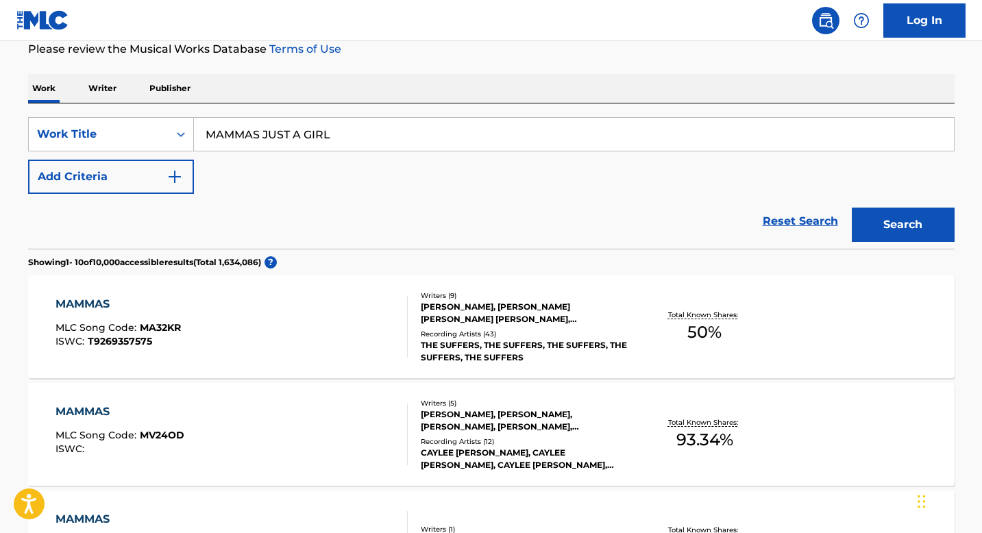
scroll to position [187, 0]
click at [180, 178] on img "Search Form" at bounding box center [175, 177] width 16 height 16
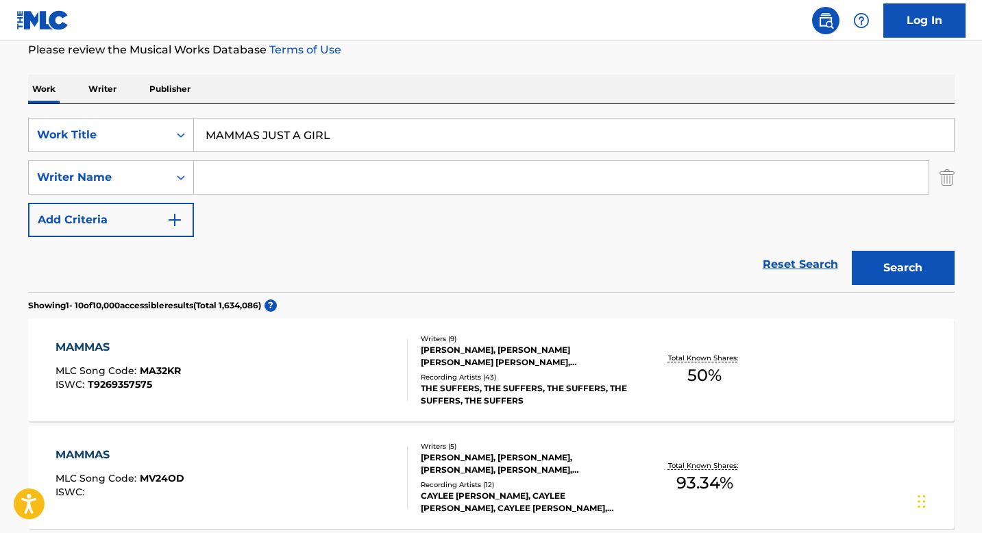
click at [227, 184] on input "Search Form" at bounding box center [561, 177] width 735 height 33
paste input "[PERSON_NAME], [PERSON_NAME] [PERSON_NAME], [PERSON_NAME] [PERSON_NAME], 2Pac, …"
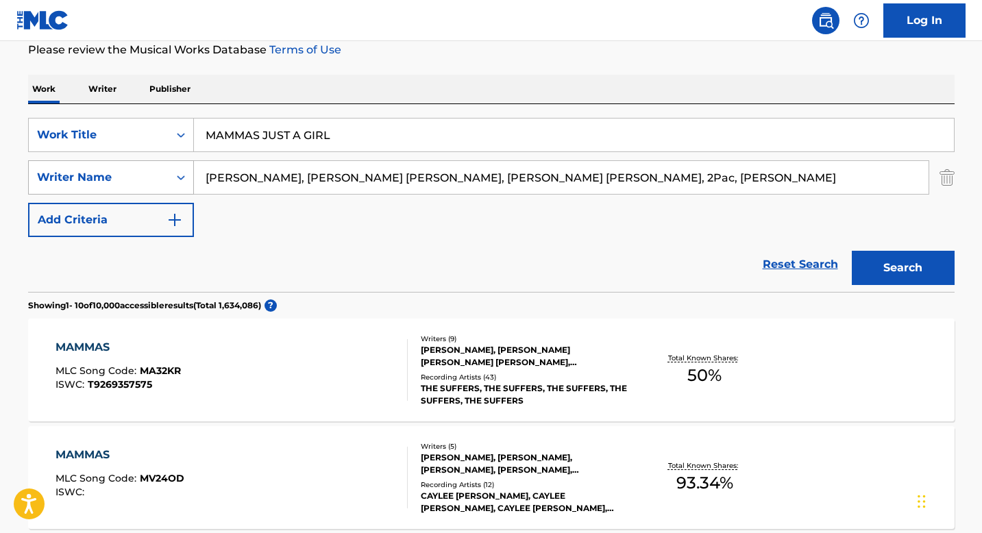
drag, startPoint x: 369, startPoint y: 180, endPoint x: 159, endPoint y: 171, distance: 210.5
click at [159, 171] on div "SearchWithCriteria3e14362a-630c-4153-9054-063347023453 Writer Name [PERSON_NAME…" at bounding box center [491, 177] width 926 height 34
drag, startPoint x: 264, startPoint y: 179, endPoint x: 160, endPoint y: 177, distance: 104.8
click at [160, 177] on div "SearchWithCriteria3e14362a-630c-4153-9054-063347023453 Writer Name [PERSON_NAME…" at bounding box center [491, 177] width 926 height 34
drag, startPoint x: 247, startPoint y: 181, endPoint x: 607, endPoint y: 212, distance: 361.8
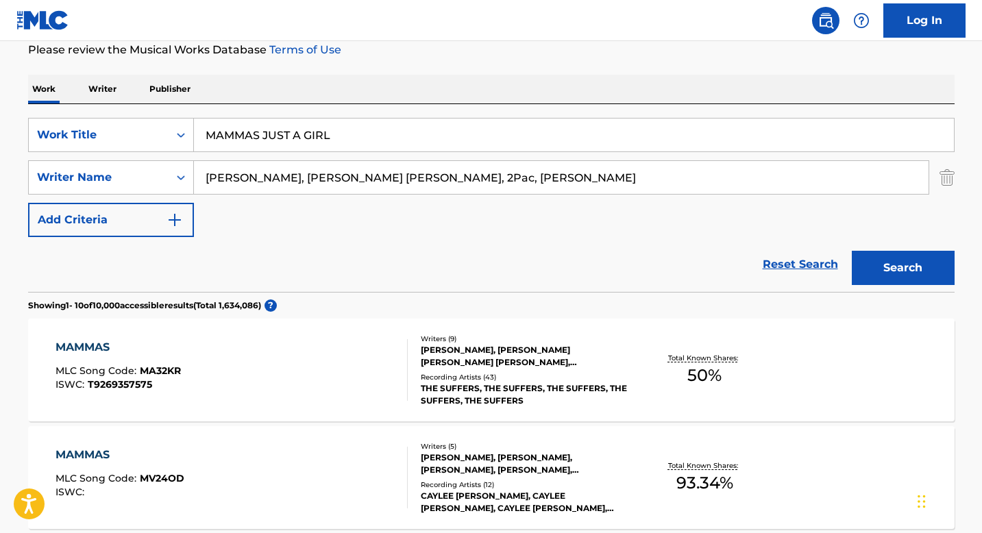
click at [607, 212] on div "SearchWithCriteria6f8c7987-129f-4957-b357-64f119cd12b4 Work Title MAMMAS JUST A…" at bounding box center [491, 177] width 926 height 119
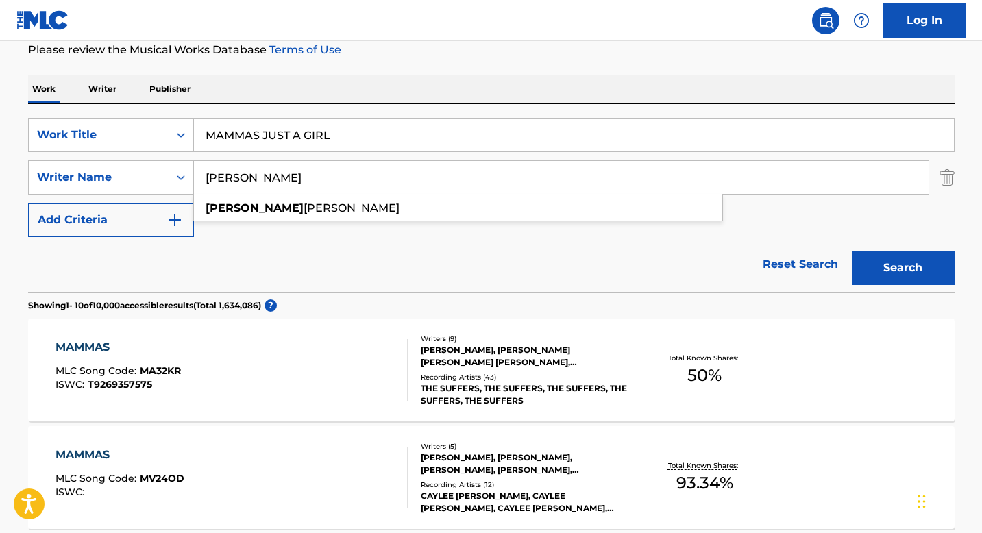
click at [210, 180] on input "[PERSON_NAME]" at bounding box center [561, 177] width 735 height 33
type input "[PERSON_NAME]"
click at [904, 280] on button "Search" at bounding box center [903, 268] width 103 height 34
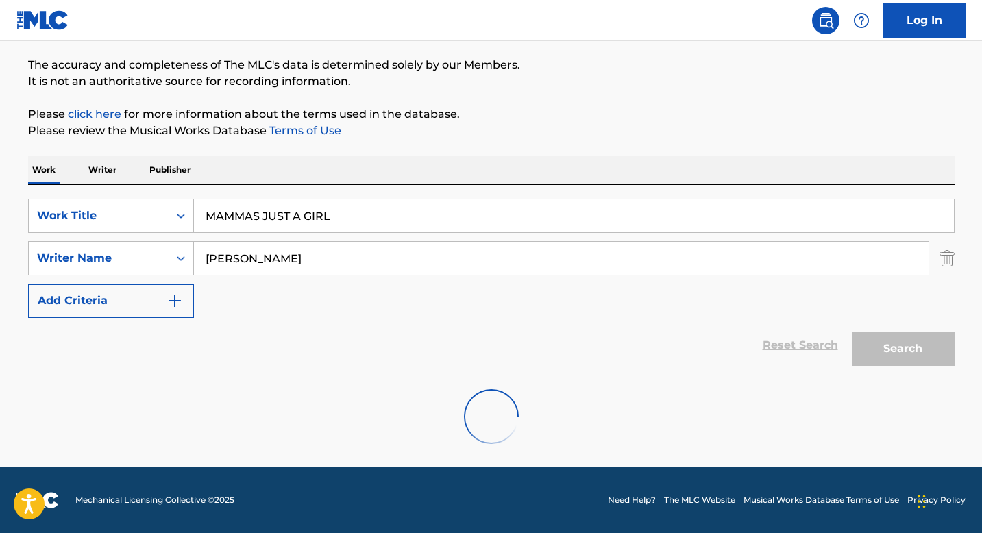
scroll to position [62, 0]
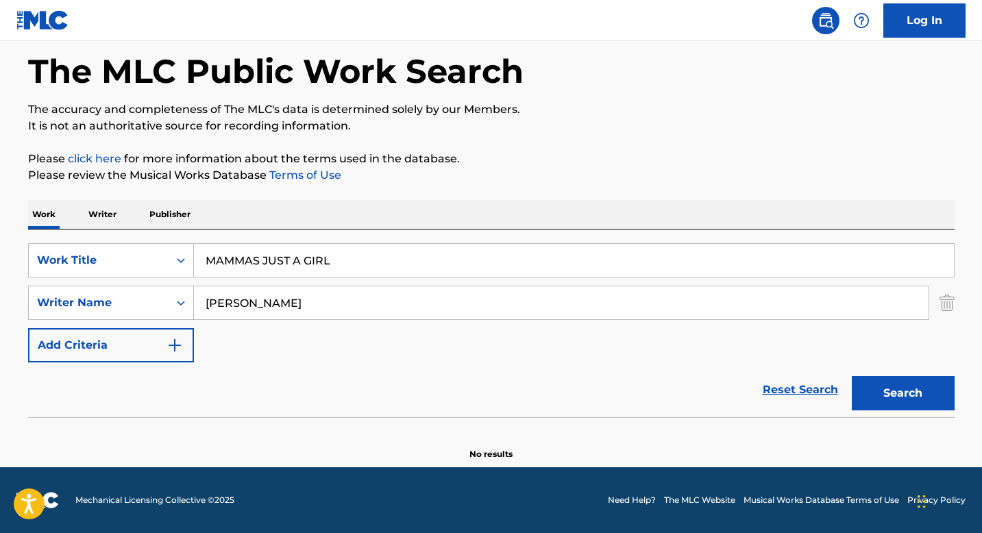
click at [903, 382] on button "Search" at bounding box center [903, 393] width 103 height 34
click at [264, 298] on input "[PERSON_NAME]" at bounding box center [561, 302] width 735 height 33
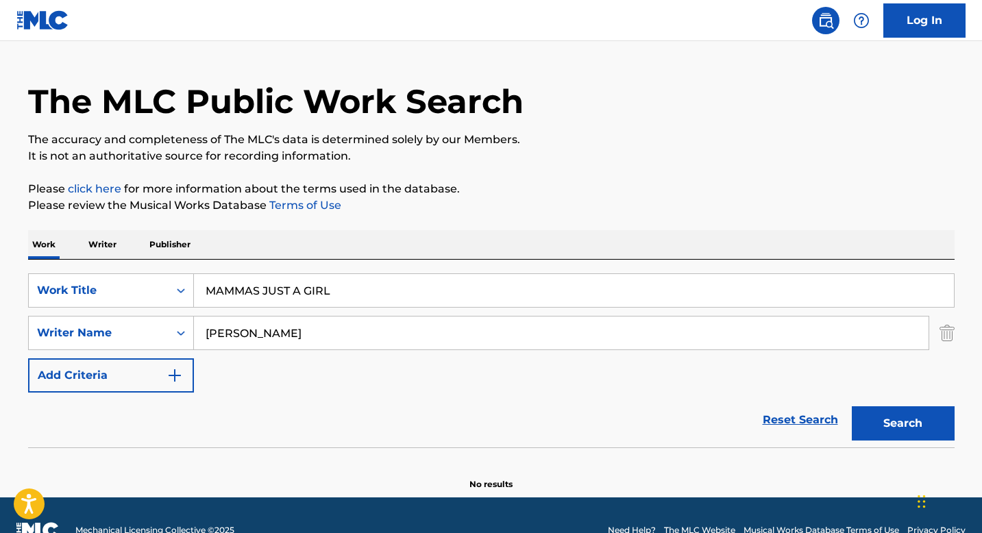
scroll to position [23, 0]
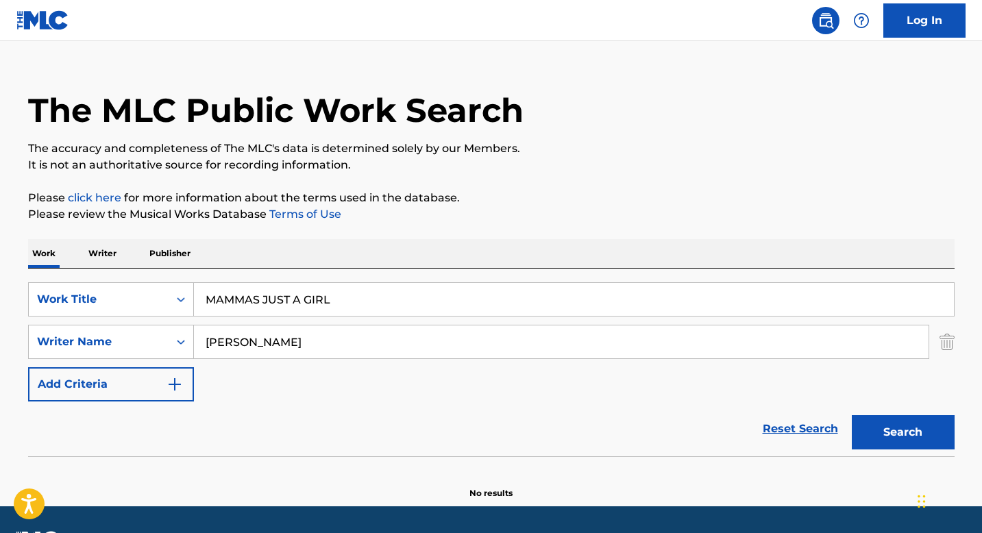
click at [261, 301] on input "MAMMAS JUST A GIRL" at bounding box center [574, 299] width 760 height 33
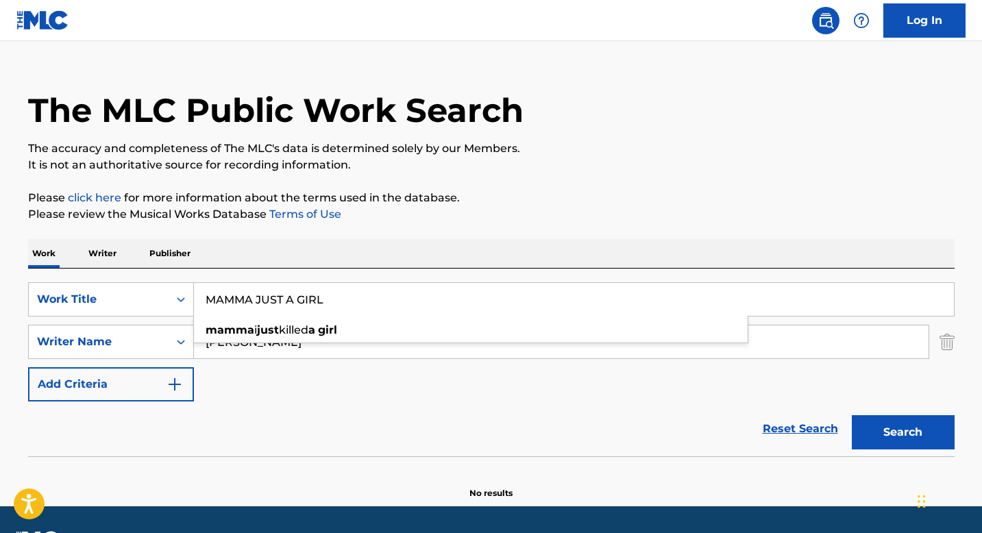
type input "MAMMA JUST A GIRL"
click at [910, 436] on button "Search" at bounding box center [903, 432] width 103 height 34
